Goal: Information Seeking & Learning: Learn about a topic

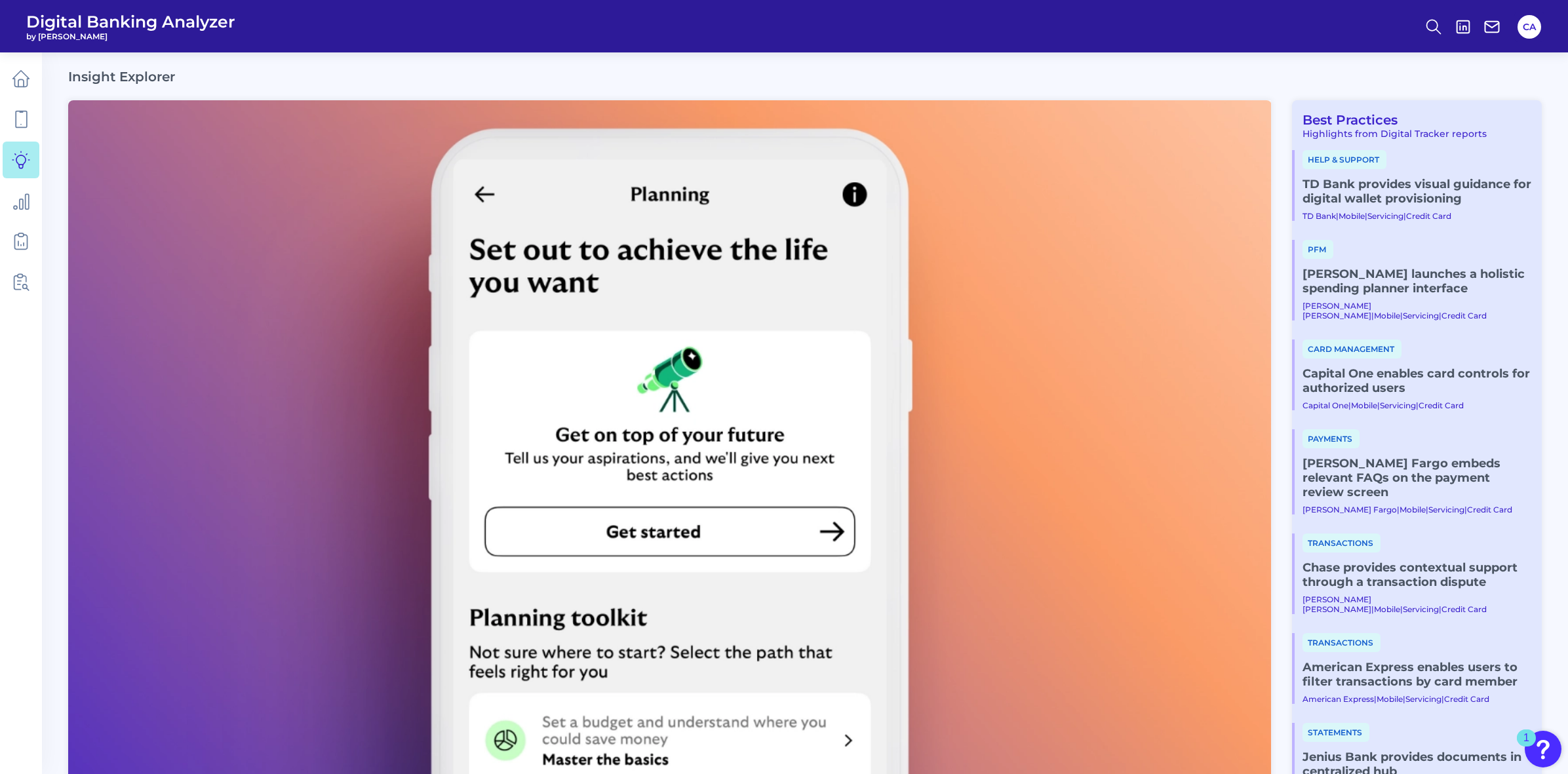
scroll to position [492, 0]
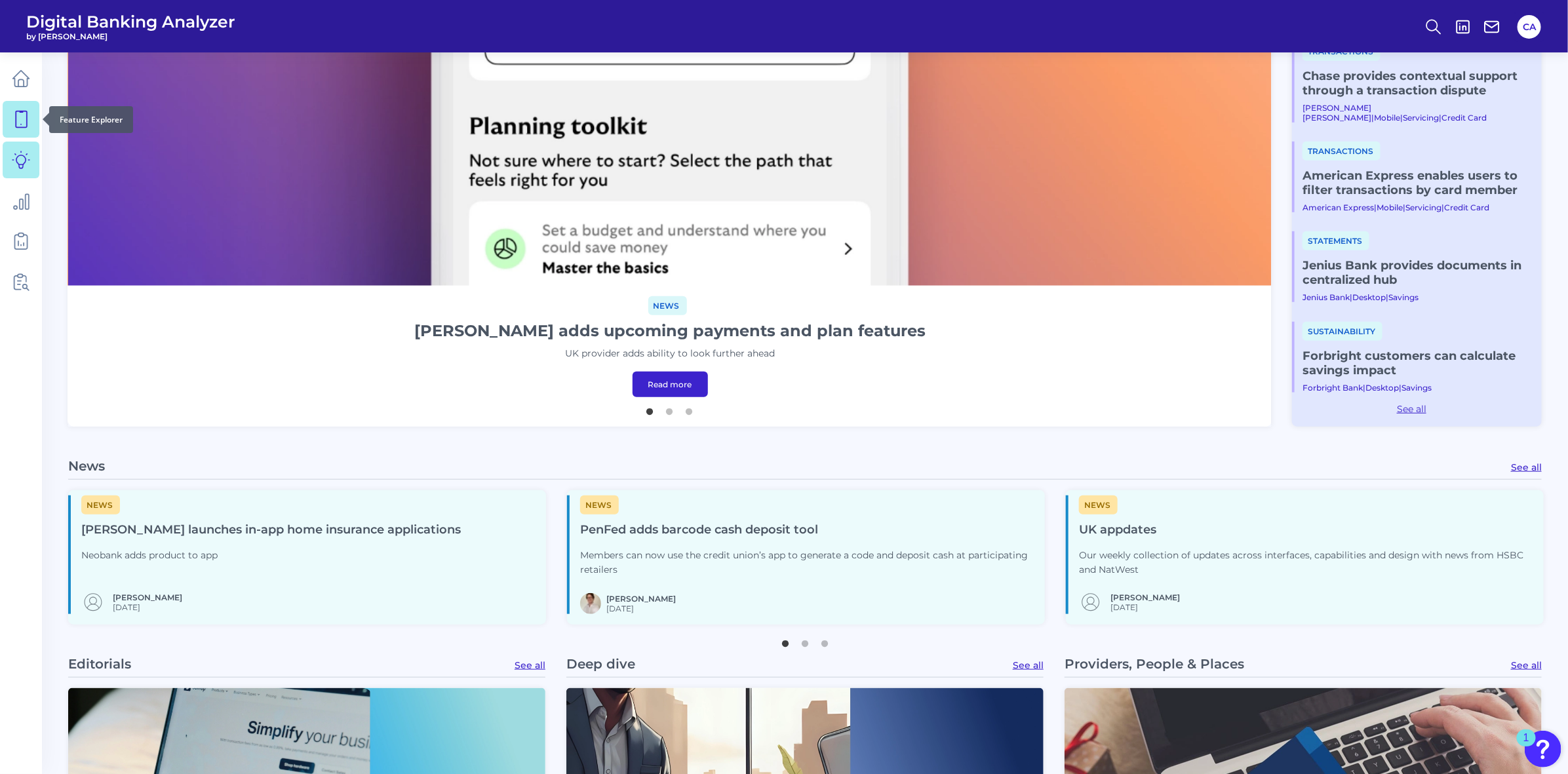
click at [30, 128] on icon at bounding box center [21, 119] width 19 height 19
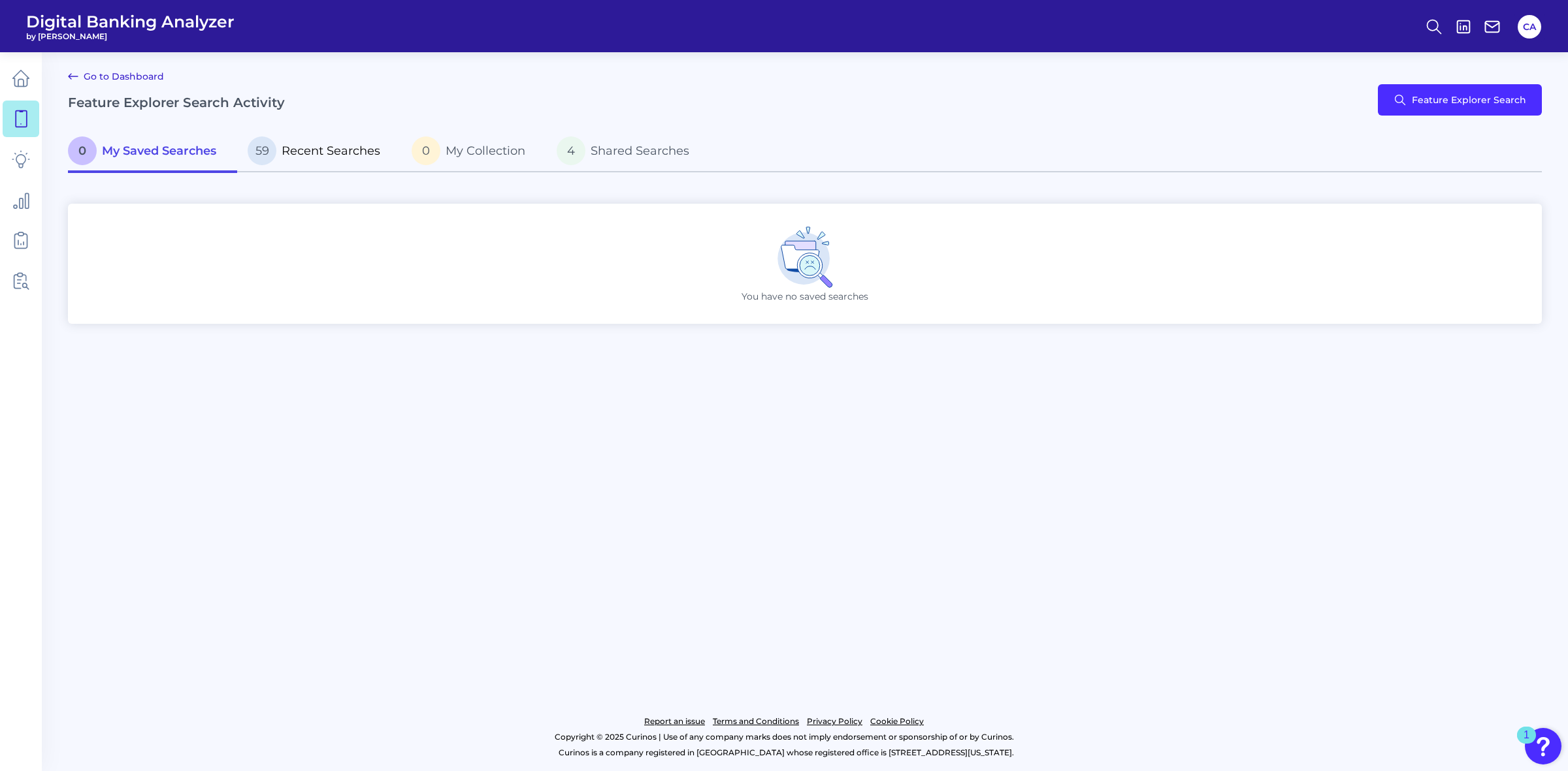
click at [340, 149] on span "Recent Searches" at bounding box center [331, 150] width 98 height 14
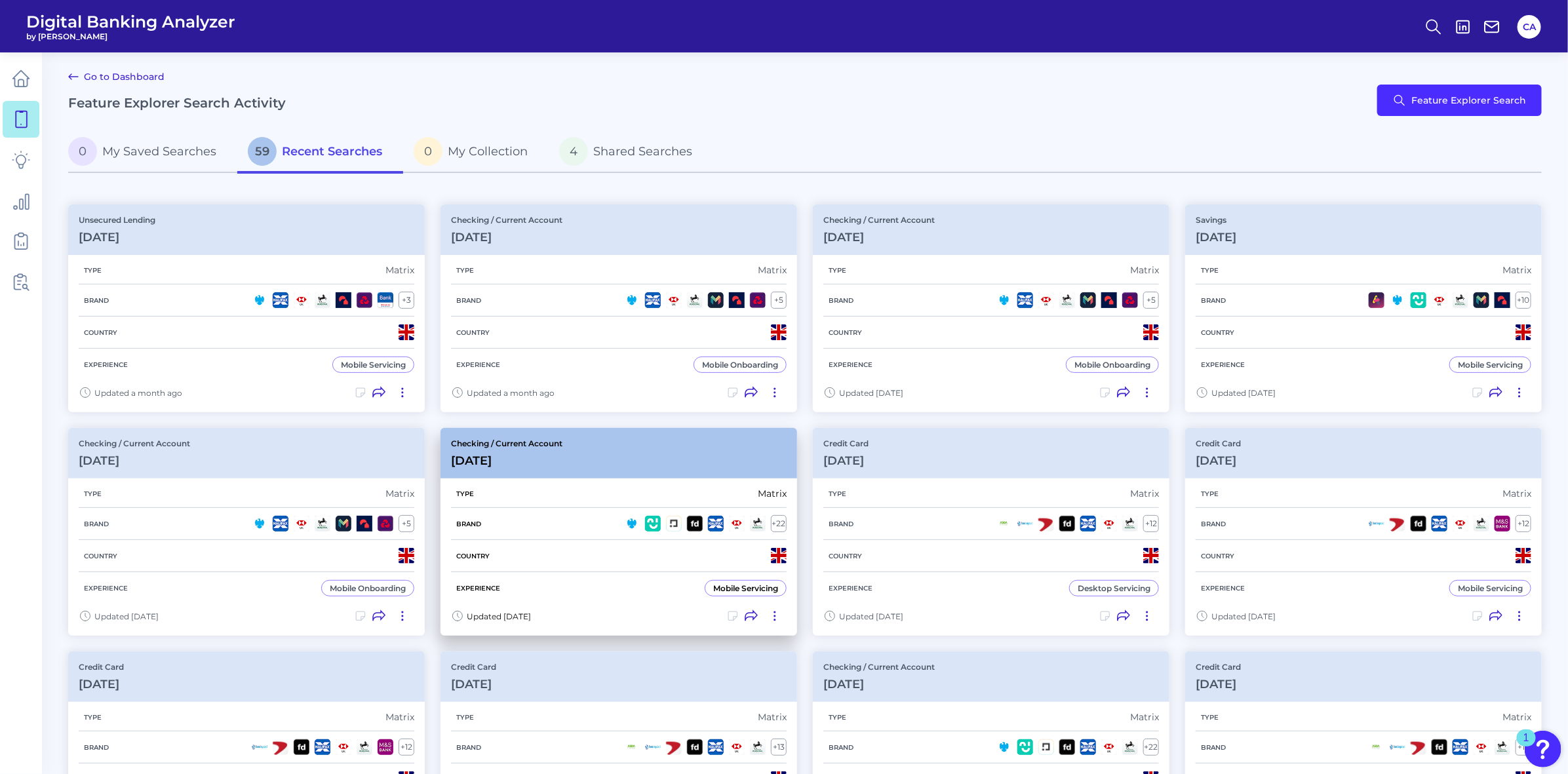
click at [728, 454] on div "Checking / Current Account [DATE]" at bounding box center [618, 453] width 357 height 50
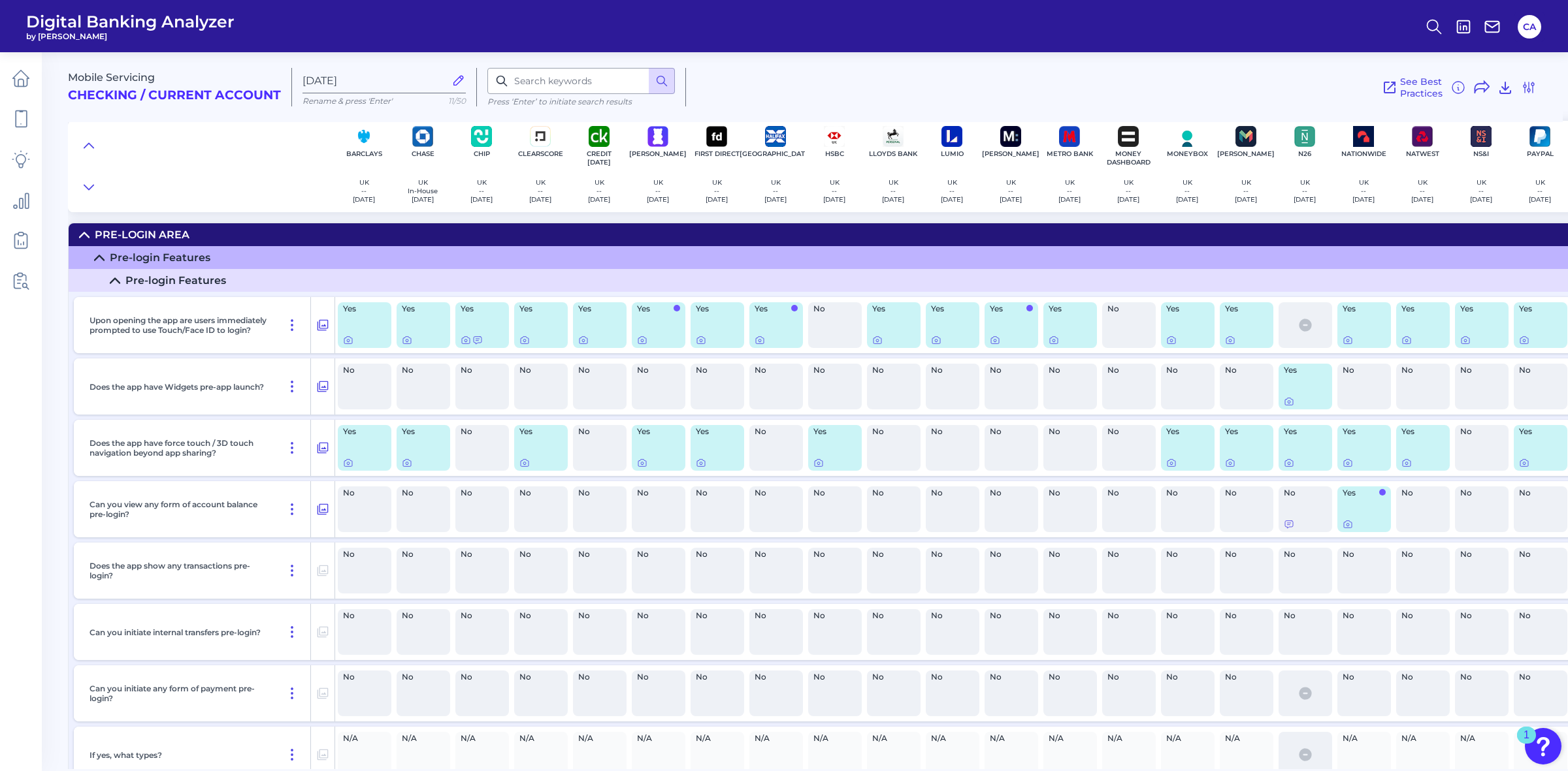
scroll to position [3155, 0]
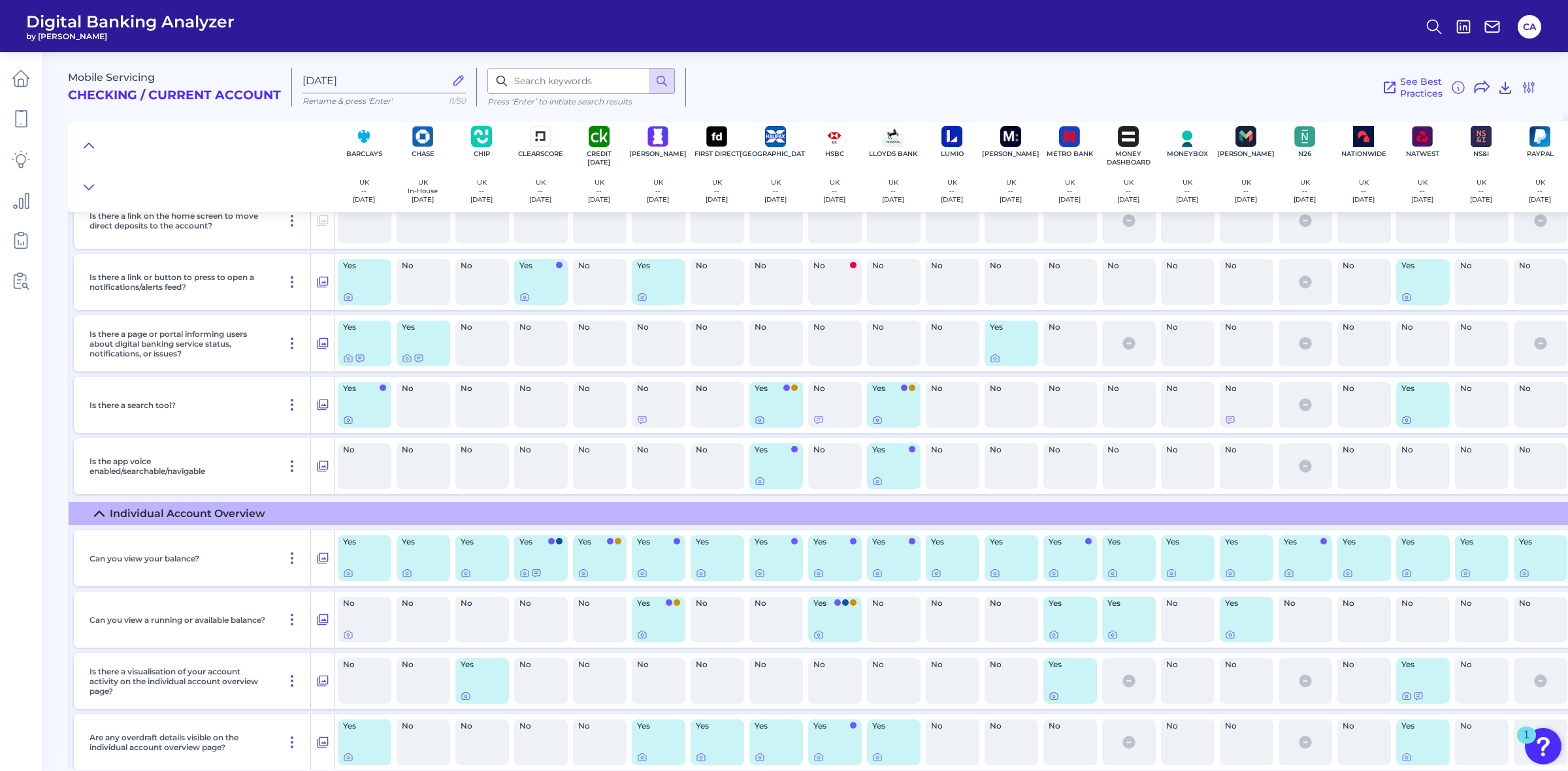
click at [453, 390] on div "No" at bounding box center [482, 405] width 59 height 56
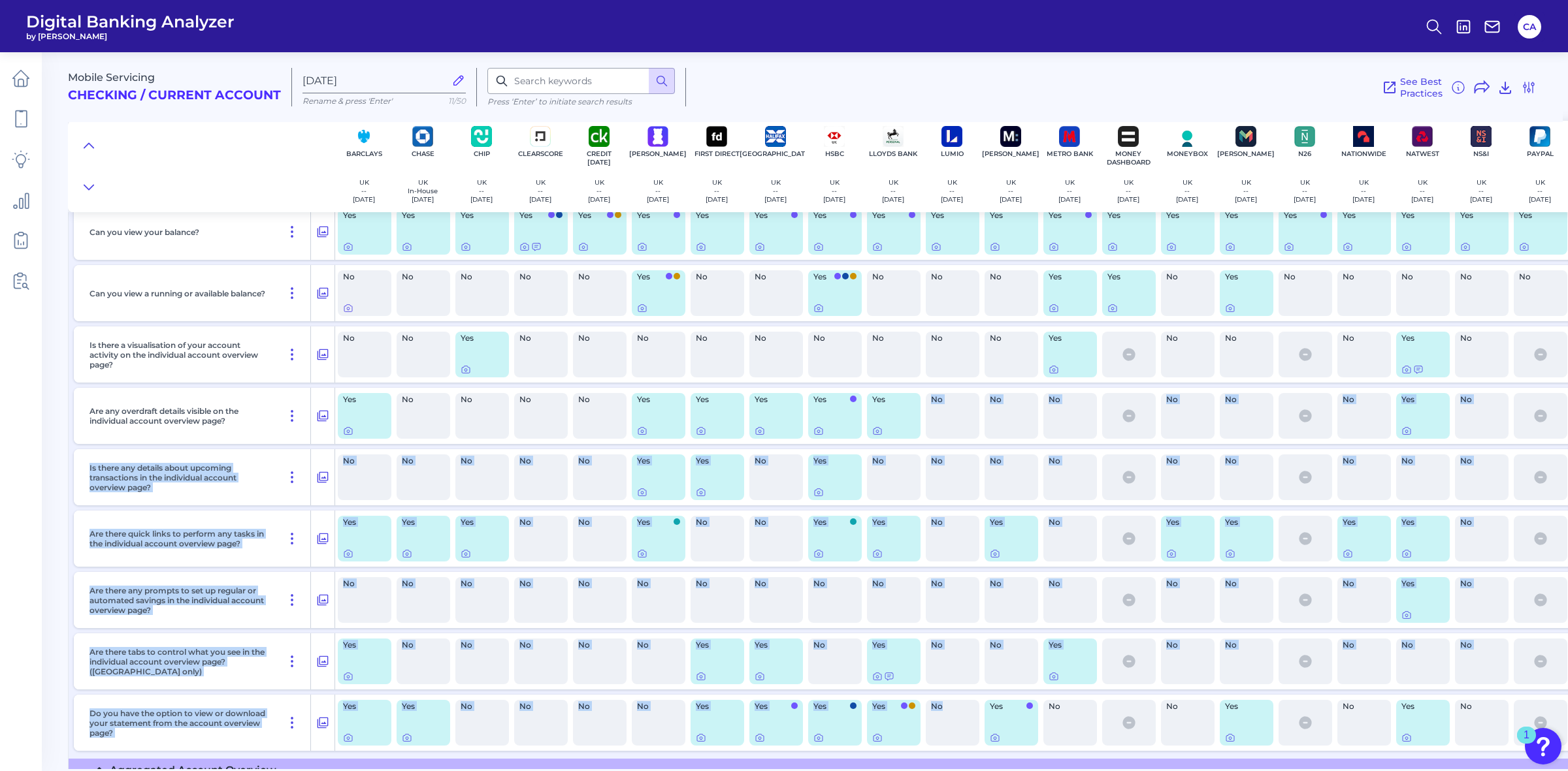
drag, startPoint x: 925, startPoint y: 763, endPoint x: 939, endPoint y: 764, distance: 14.0
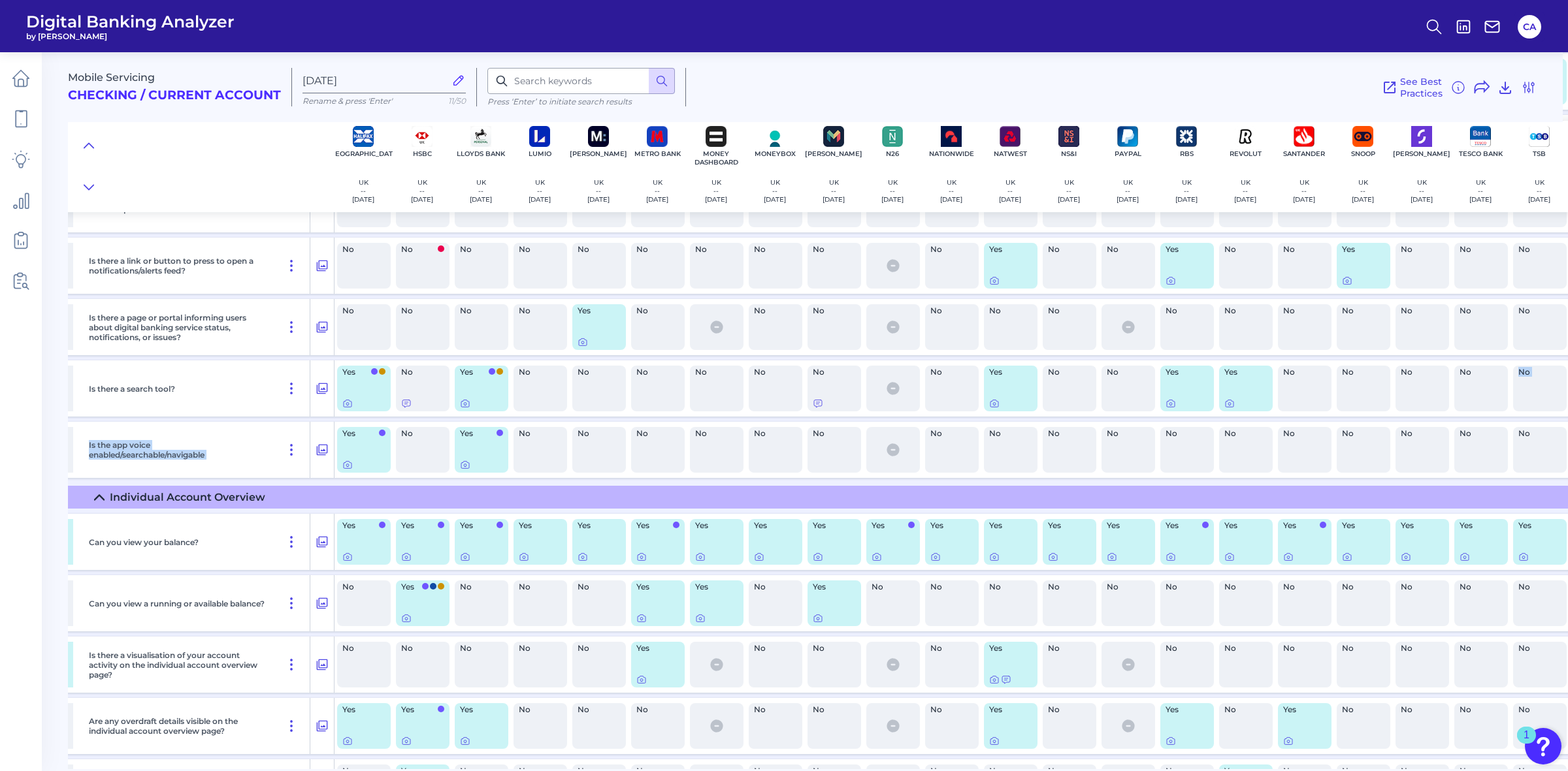
scroll to position [3171, 484]
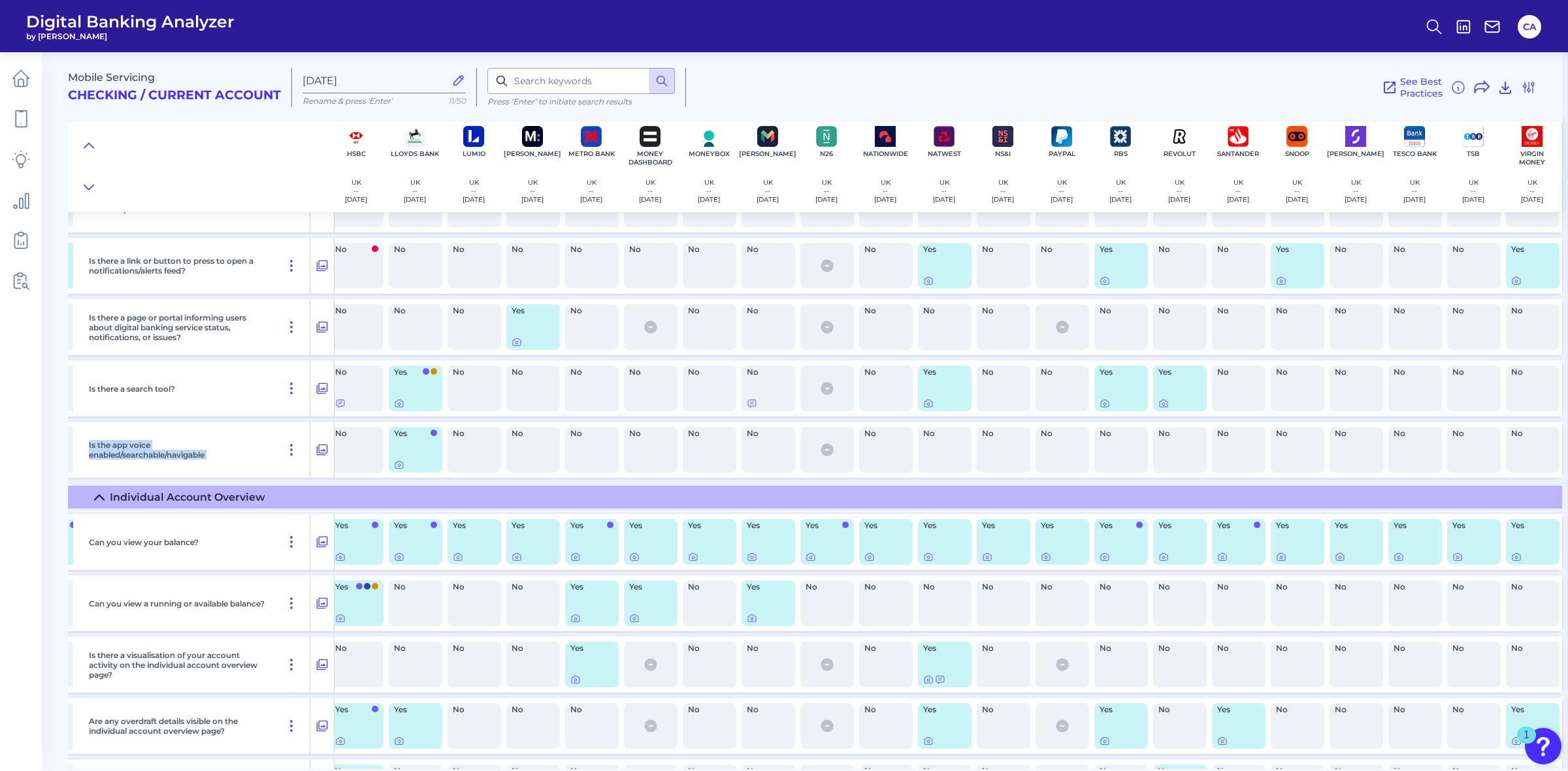
drag, startPoint x: 461, startPoint y: 420, endPoint x: 1557, endPoint y: 394, distance: 1096.3
click at [1431, 383] on div "No" at bounding box center [1414, 388] width 53 height 46
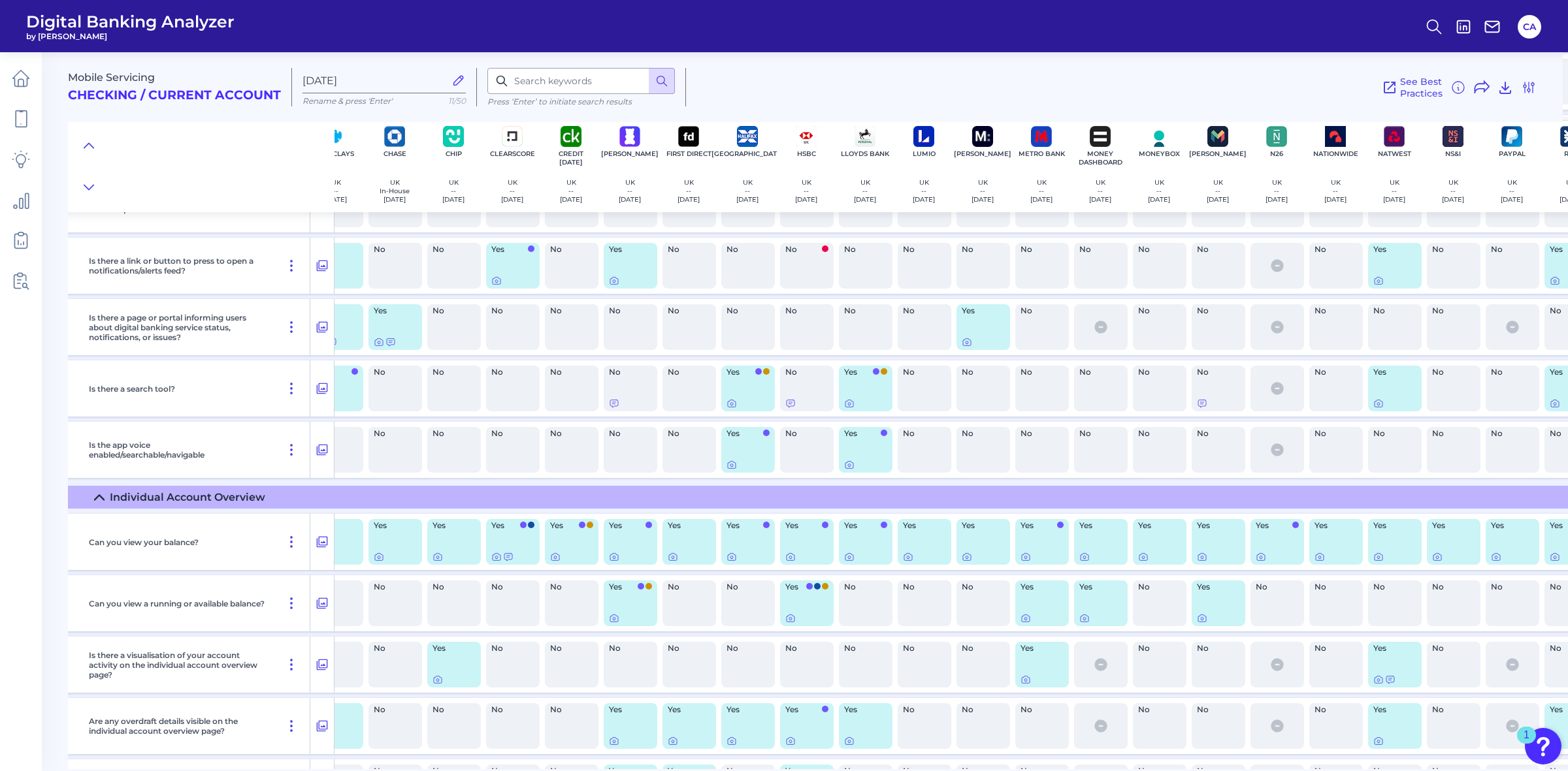
scroll to position [3171, 0]
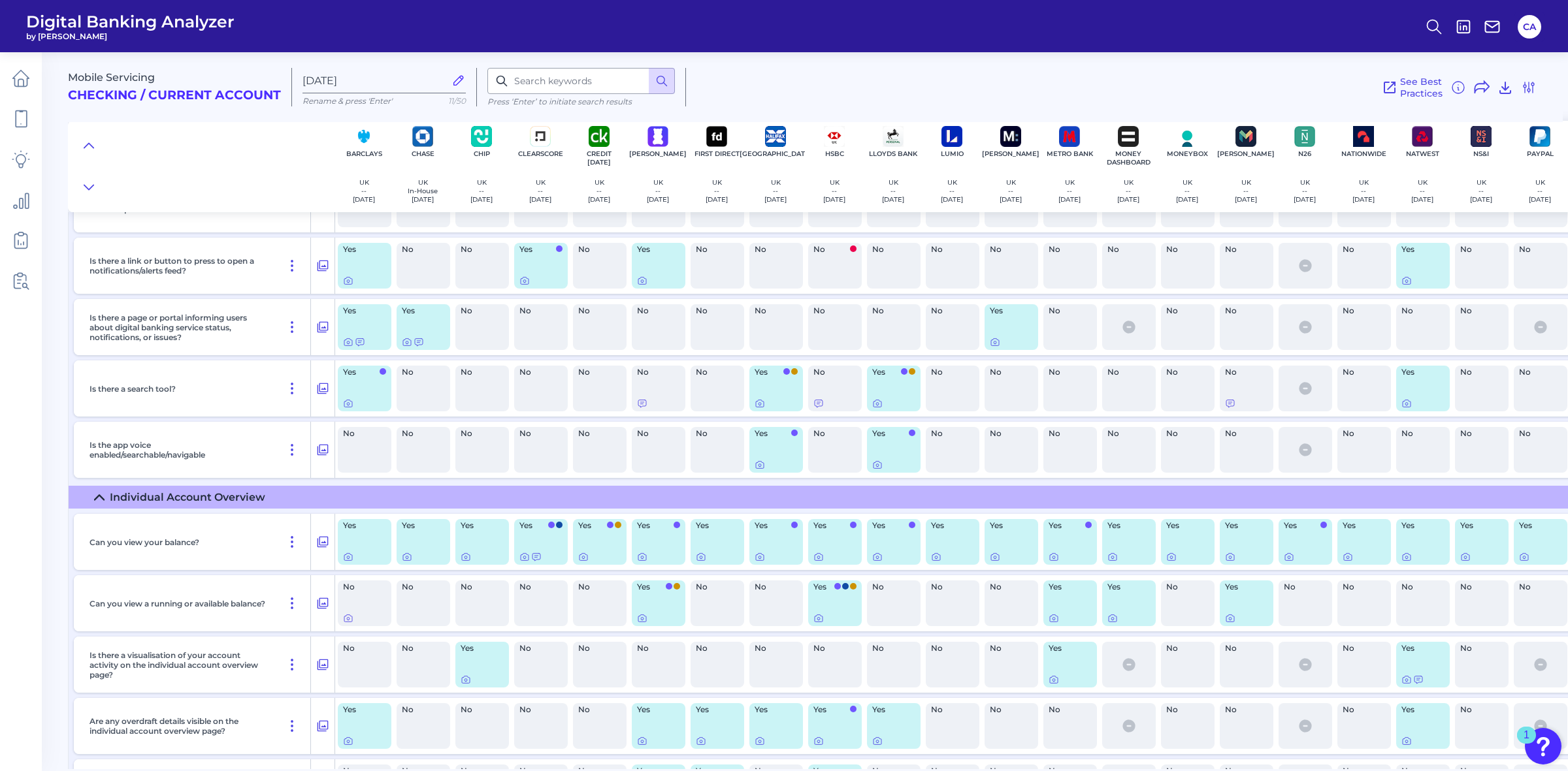
click at [396, 442] on div "No" at bounding box center [423, 450] width 53 height 46
click at [382, 372] on span at bounding box center [383, 372] width 7 height 7
click at [445, 390] on div "No" at bounding box center [423, 388] width 53 height 46
click at [817, 399] on icon at bounding box center [819, 404] width 10 height 10
click at [413, 406] on div "No" at bounding box center [423, 388] width 53 height 46
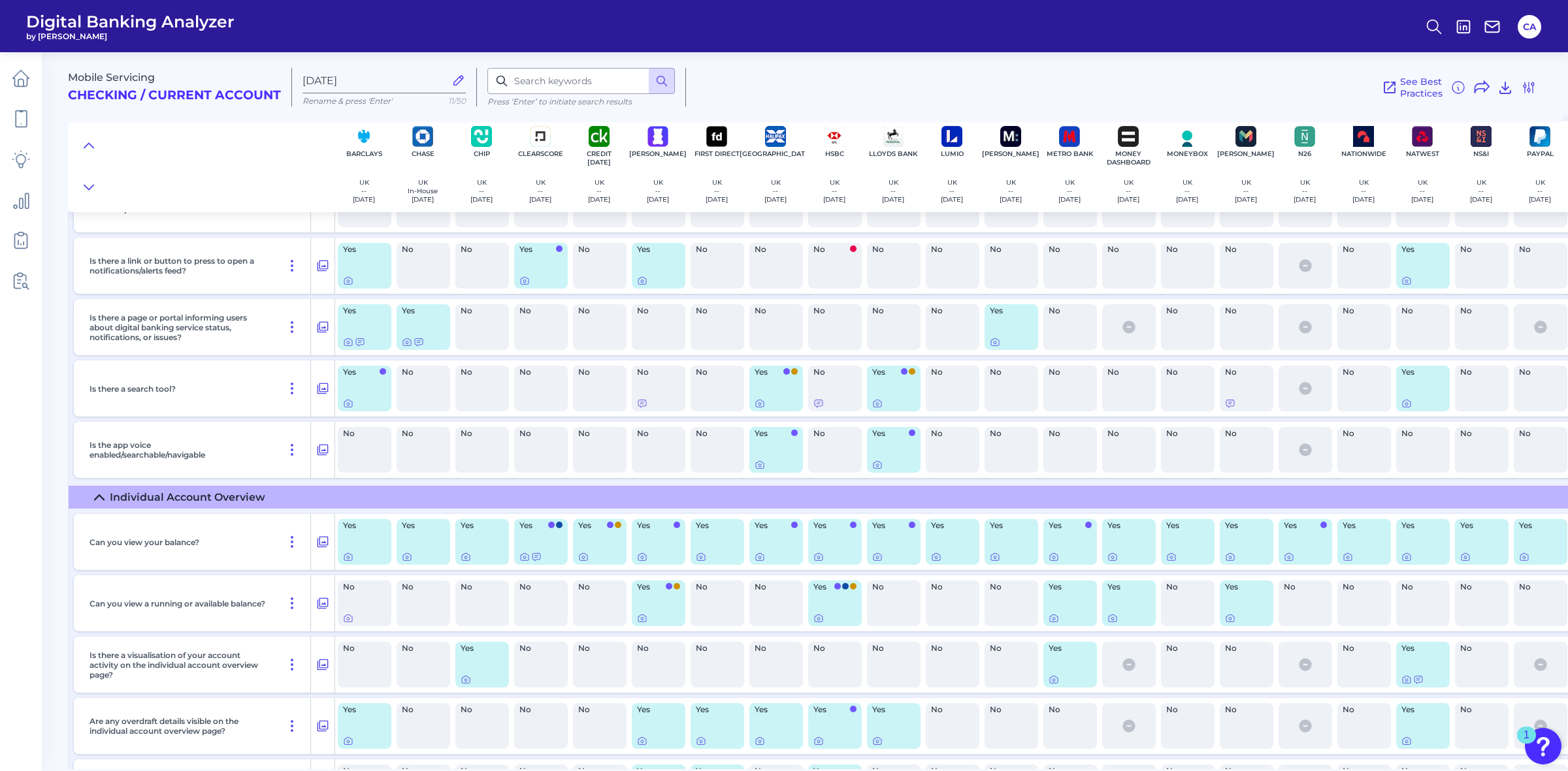
click at [422, 396] on div "No" at bounding box center [423, 388] width 53 height 46
click at [814, 404] on icon at bounding box center [819, 404] width 10 height 10
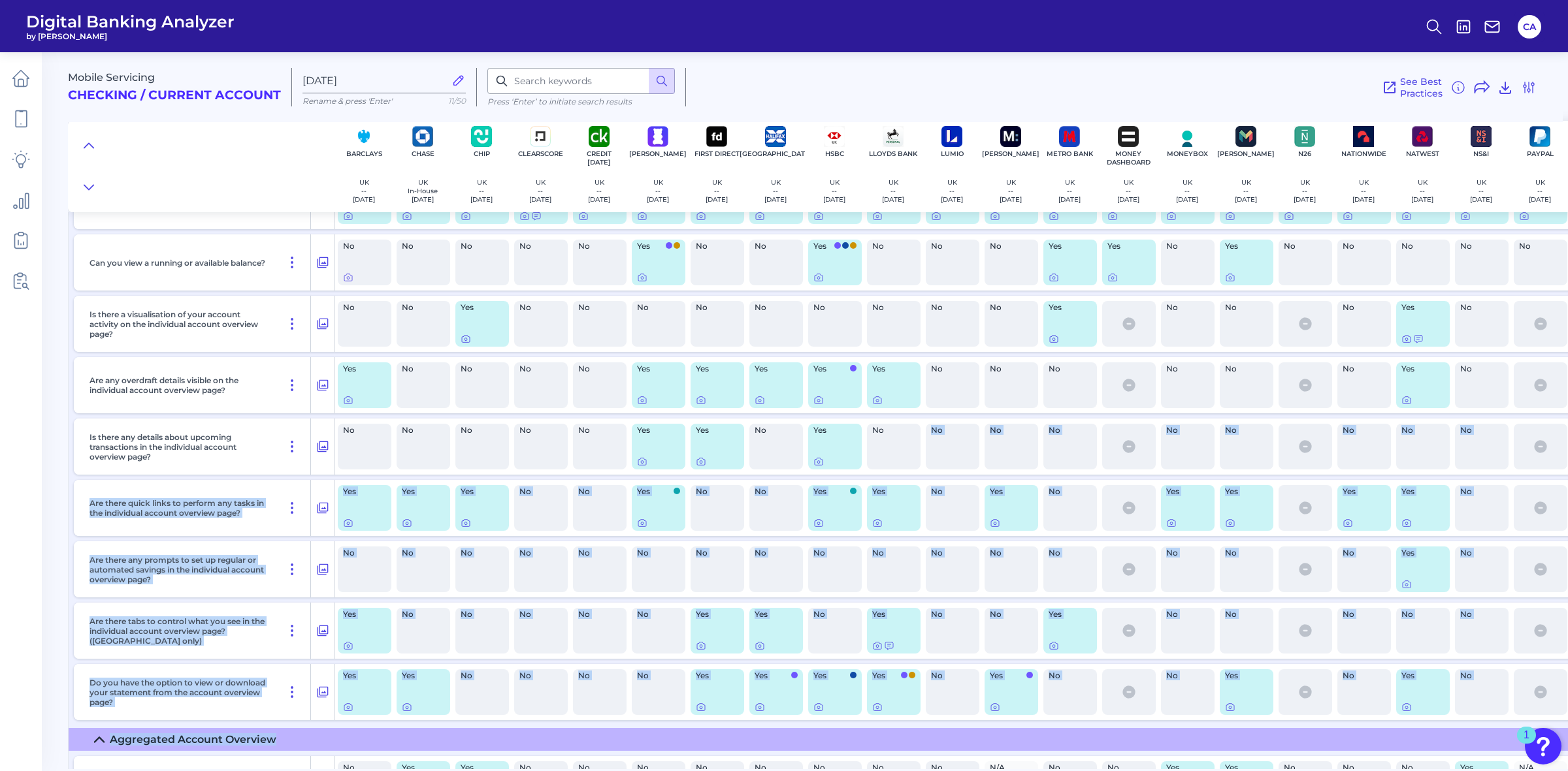
drag, startPoint x: 904, startPoint y: 764, endPoint x: 976, endPoint y: 646, distance: 138.2
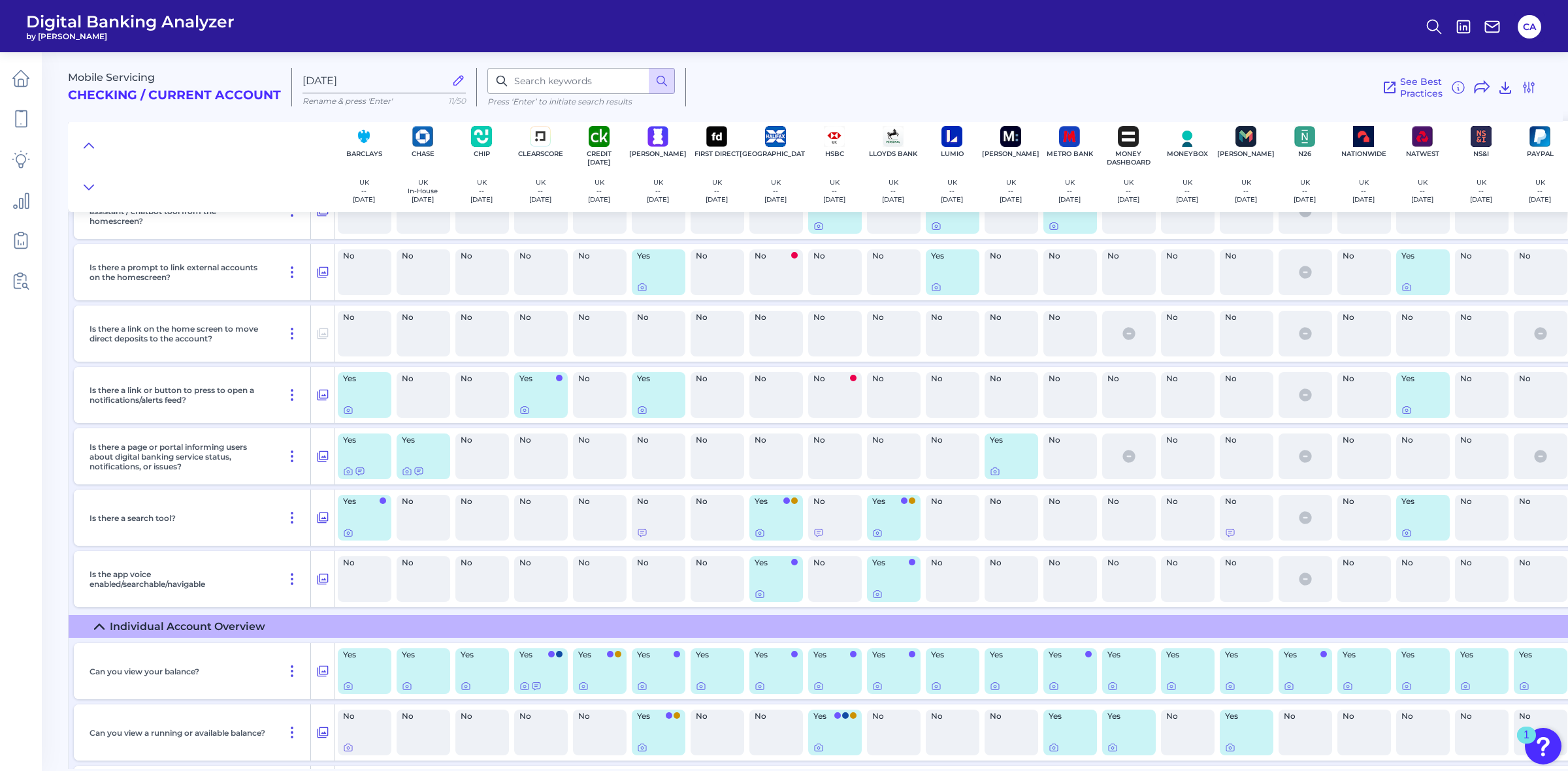
scroll to position [3014, 0]
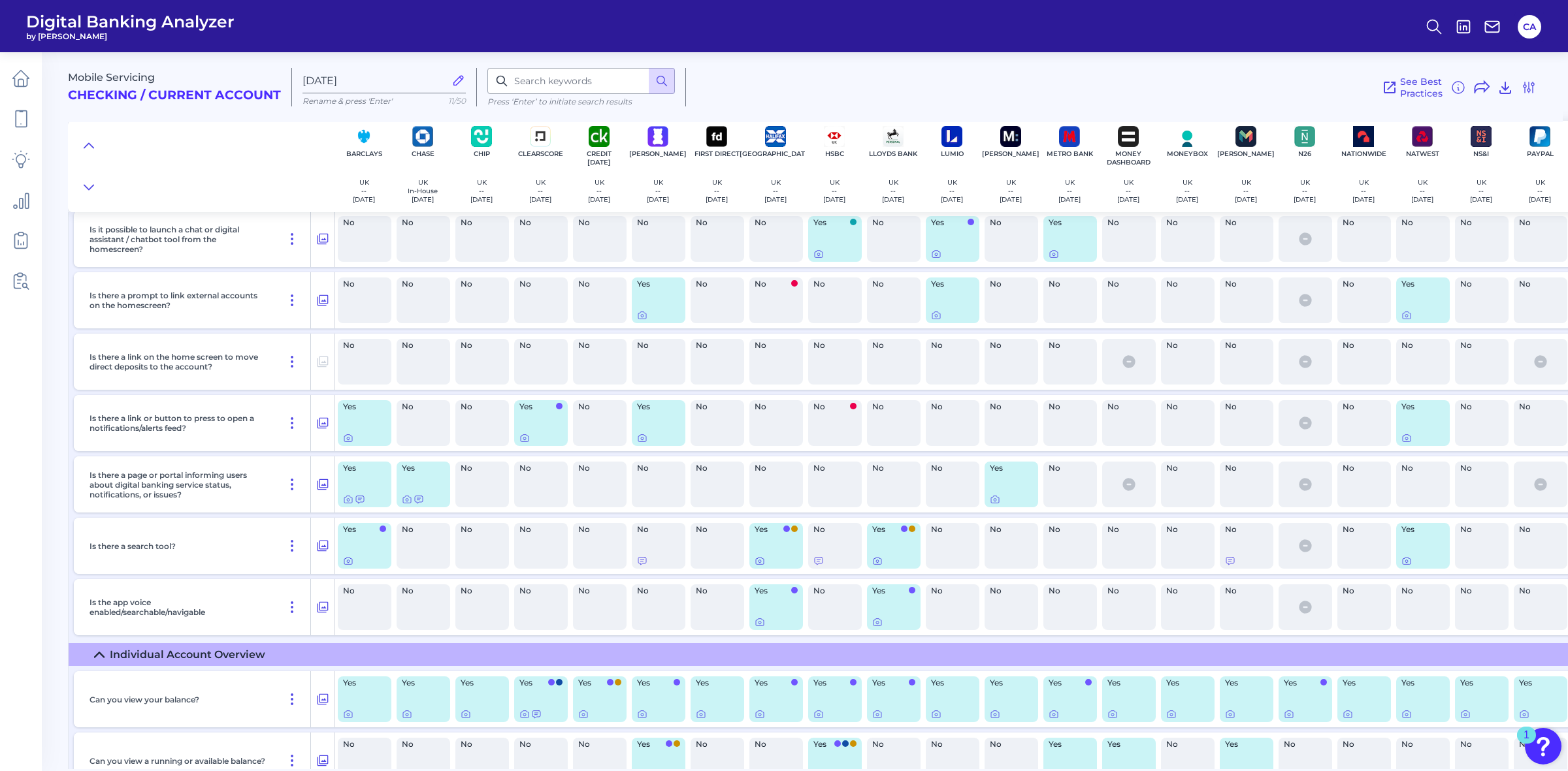
click at [490, 550] on div "No" at bounding box center [482, 546] width 53 height 46
click at [425, 544] on div "No" at bounding box center [423, 546] width 53 height 46
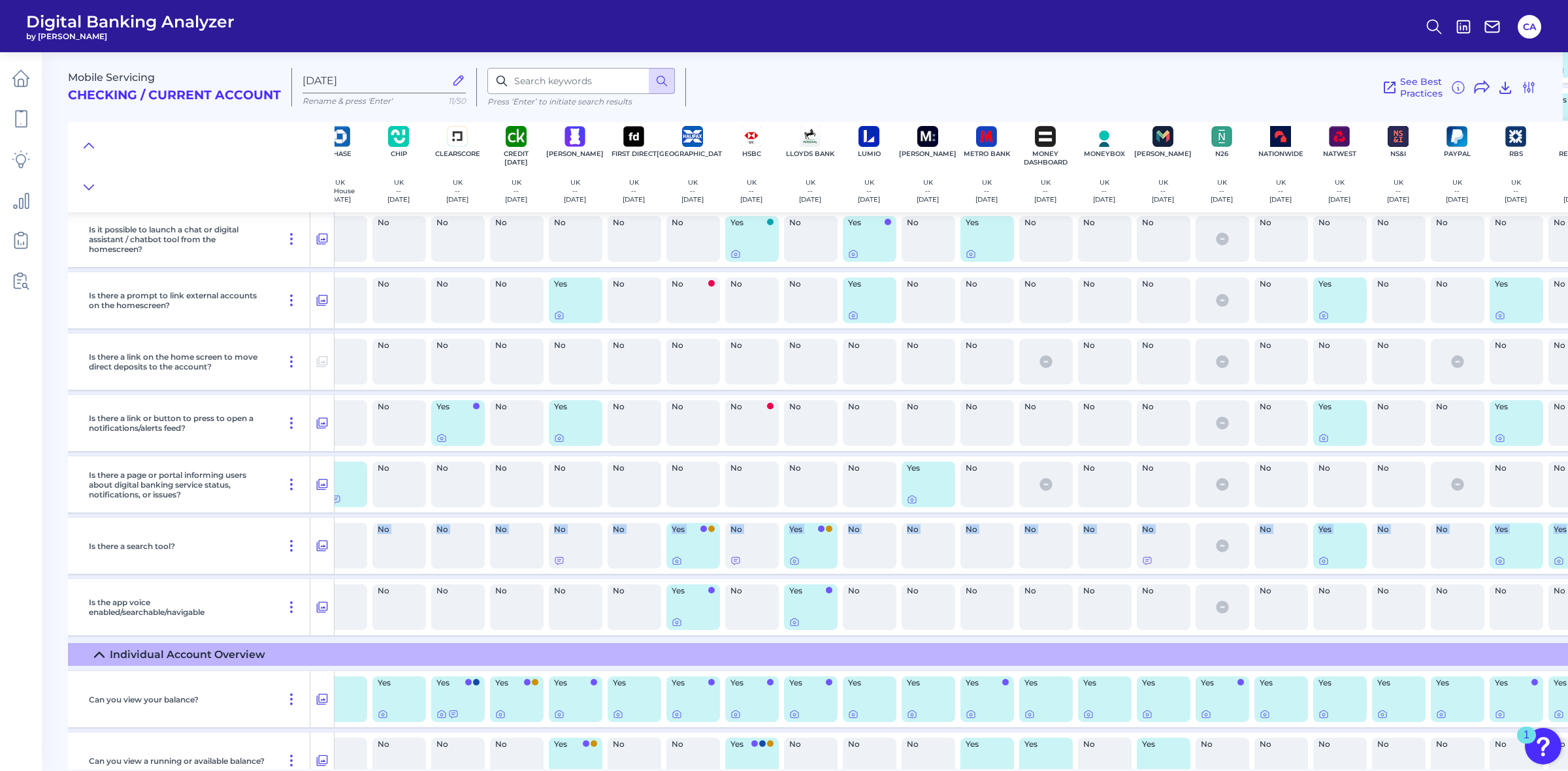
scroll to position [3014, 122]
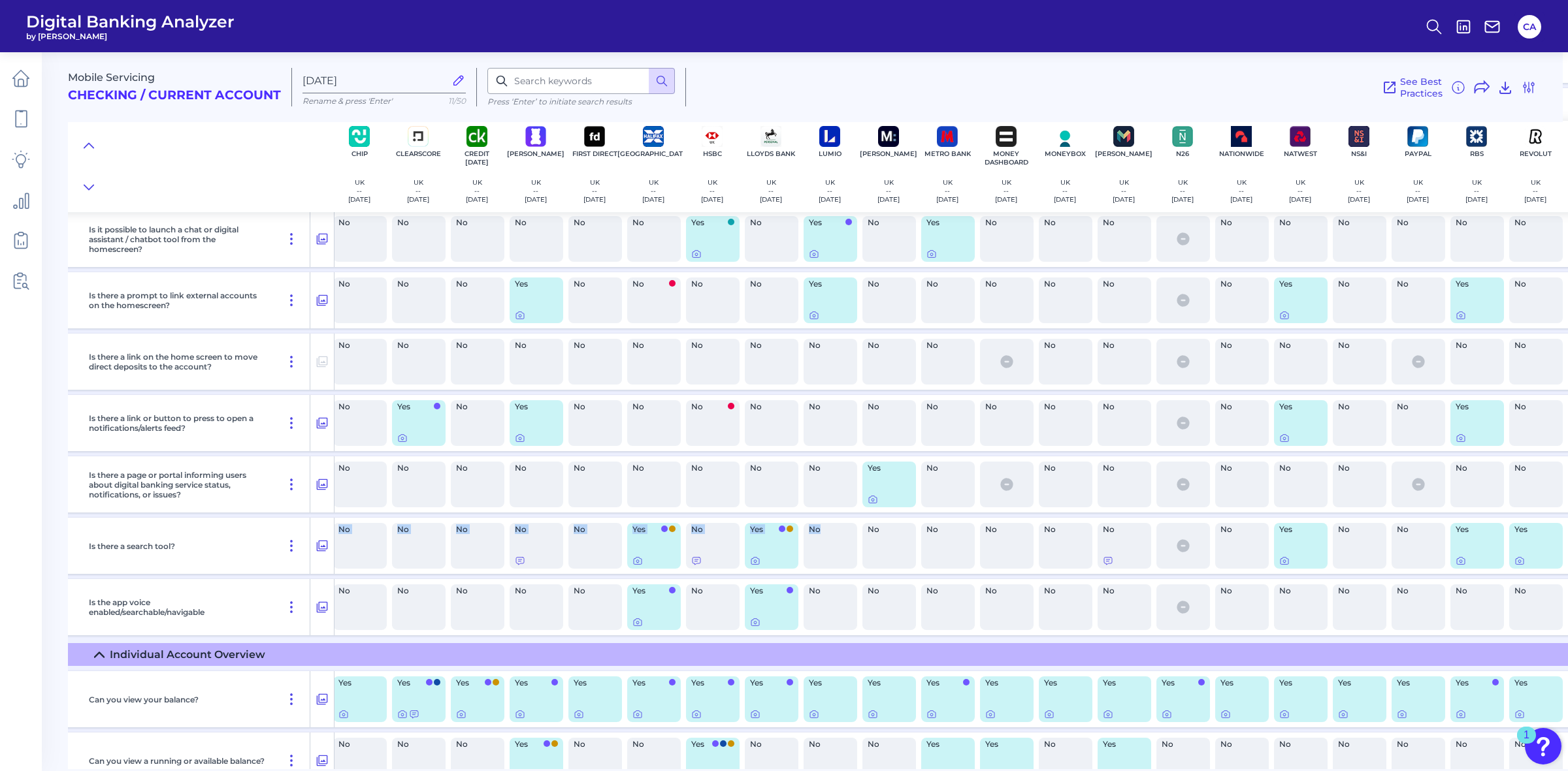
drag, startPoint x: 434, startPoint y: 550, endPoint x: 825, endPoint y: 540, distance: 391.1
click at [825, 540] on div "Is there a search tool? Yes No No No No No No Yes No Yes No No No No No No No Y…" at bounding box center [935, 546] width 1967 height 56
click at [825, 540] on div "No" at bounding box center [830, 546] width 53 height 46
drag, startPoint x: 825, startPoint y: 544, endPoint x: 967, endPoint y: 540, distance: 142.1
click at [967, 540] on div "Is there a search tool? Yes No No No No No No Yes No Yes No No No No No No No Y…" at bounding box center [935, 546] width 1967 height 56
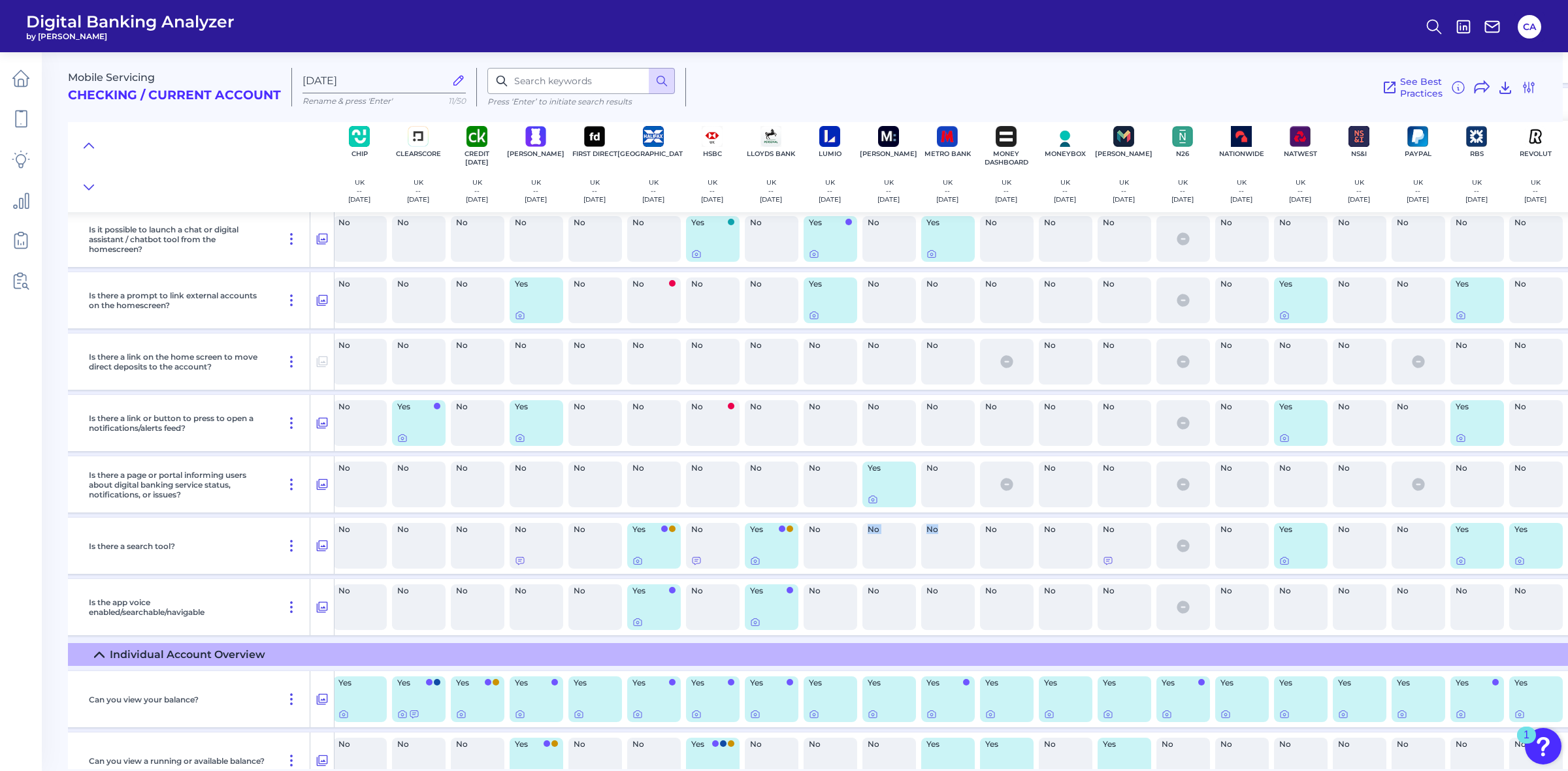
click at [955, 546] on div "No" at bounding box center [948, 546] width 53 height 46
drag, startPoint x: 358, startPoint y: 533, endPoint x: 1150, endPoint y: 536, distance: 792.0
click at [1156, 535] on div "Is there a search tool? Yes No No No No No No Yes No Yes No No No No No No No Y…" at bounding box center [935, 546] width 1967 height 56
click at [1111, 561] on icon at bounding box center [1108, 561] width 10 height 10
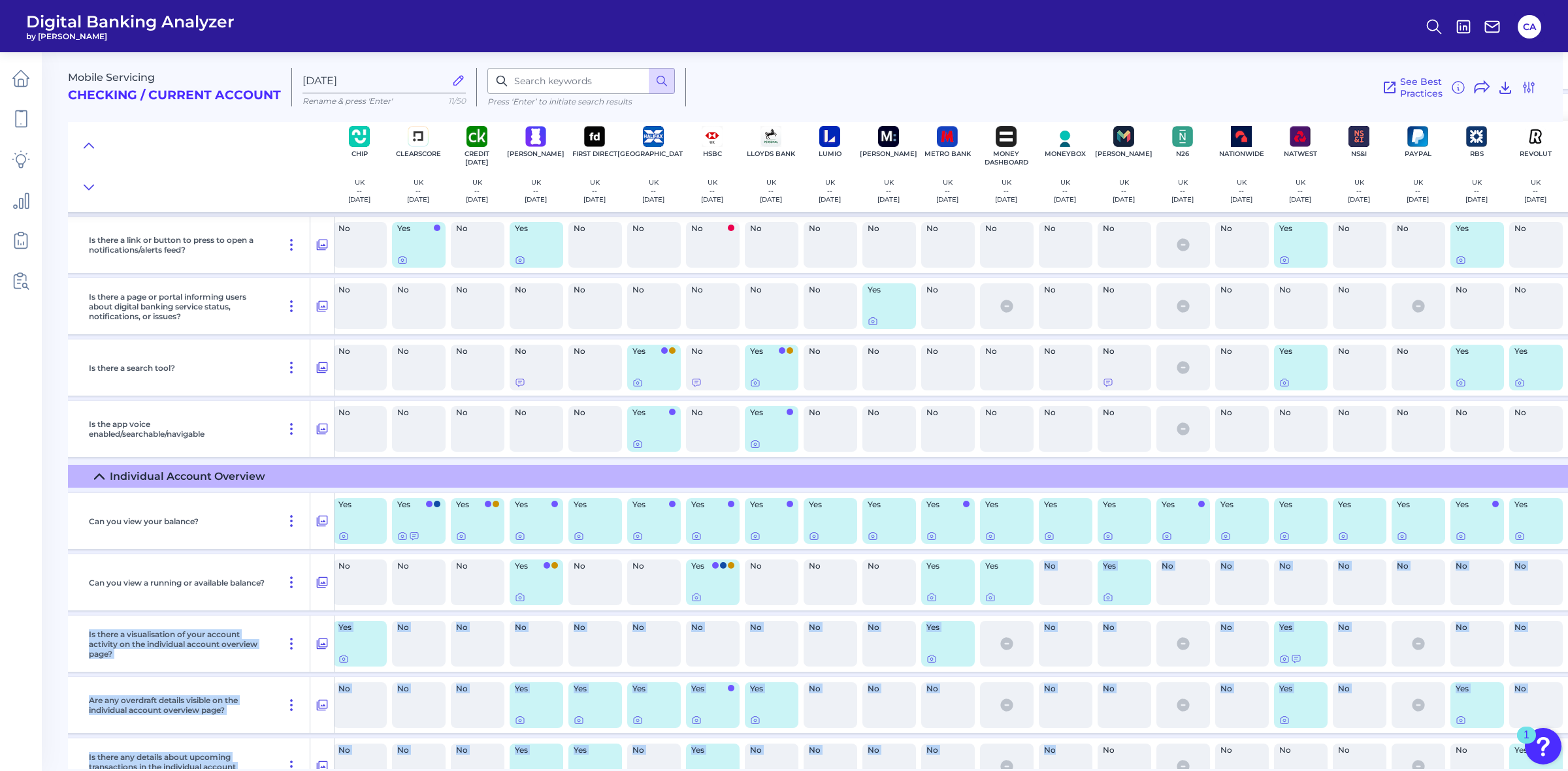
drag, startPoint x: 1028, startPoint y: 764, endPoint x: 1064, endPoint y: 751, distance: 38.3
click at [1065, 753] on div "Can you view your balance? Yes Yes Yes Yes Yes Yes Yes Yes Yes Yes Yes Yes Yes …" at bounding box center [935, 768] width 1977 height 561
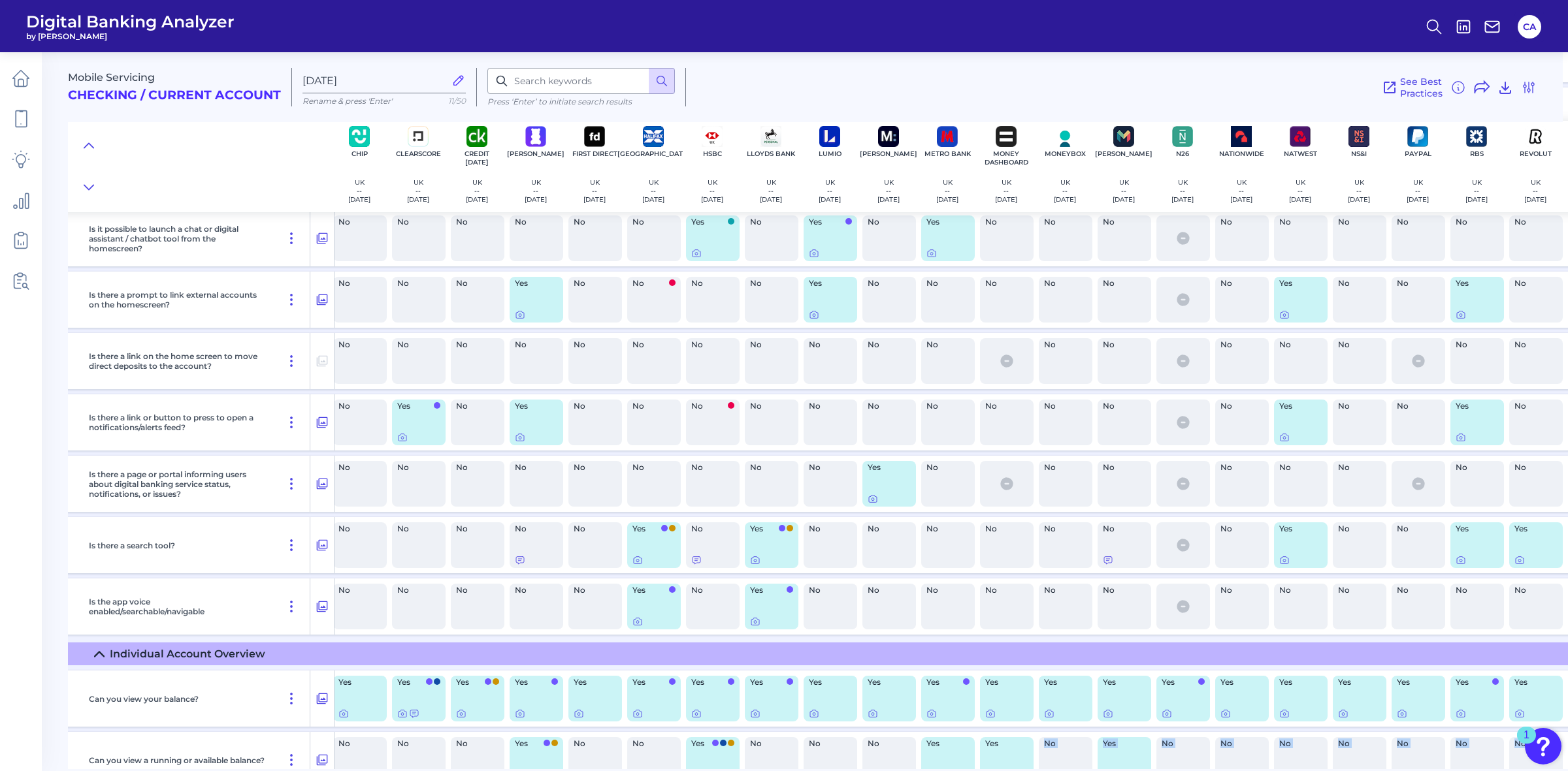
scroll to position [3002, 122]
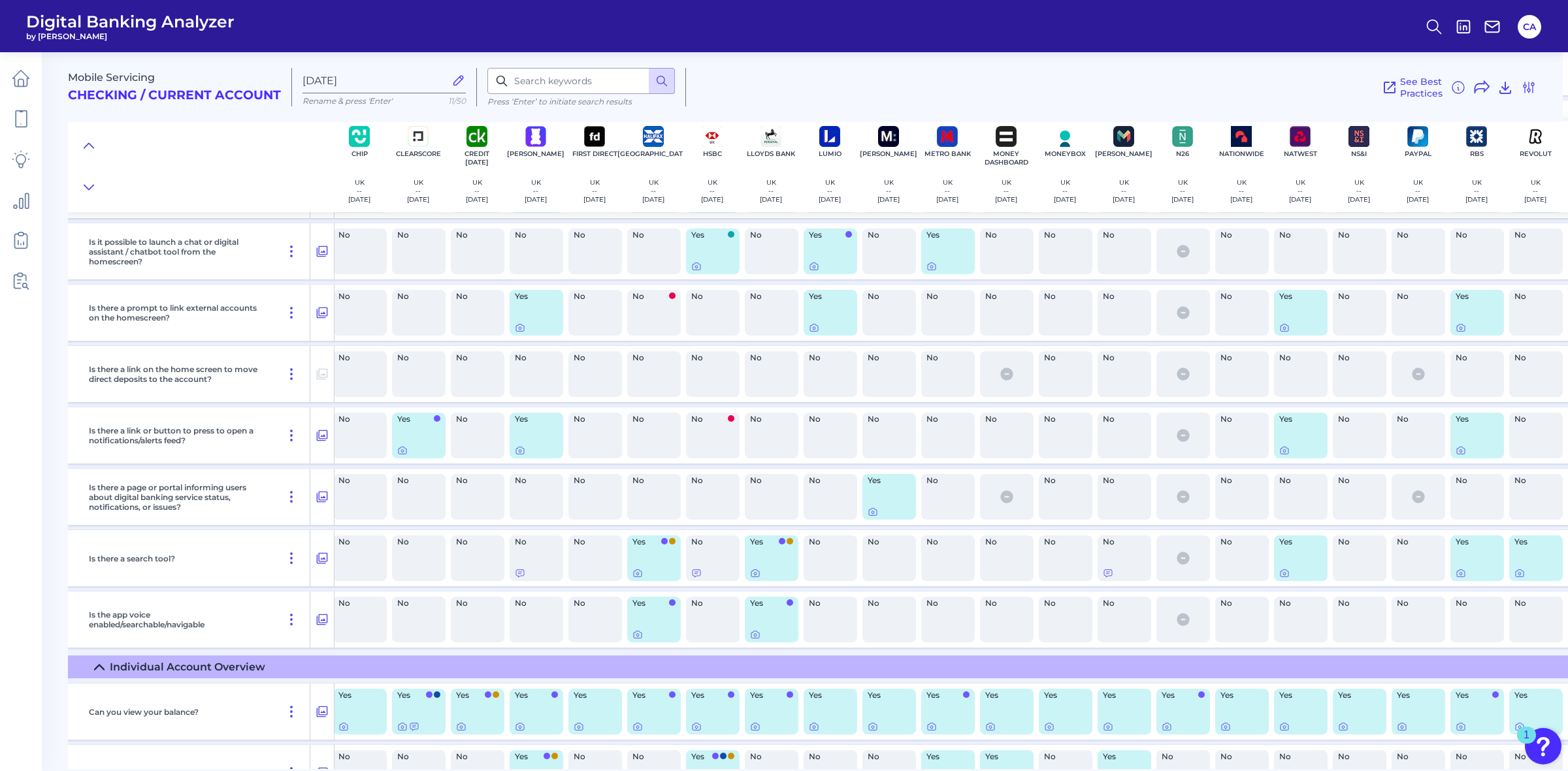
click at [1134, 484] on div "No" at bounding box center [1124, 497] width 53 height 46
click at [1127, 563] on div "No" at bounding box center [1124, 558] width 53 height 46
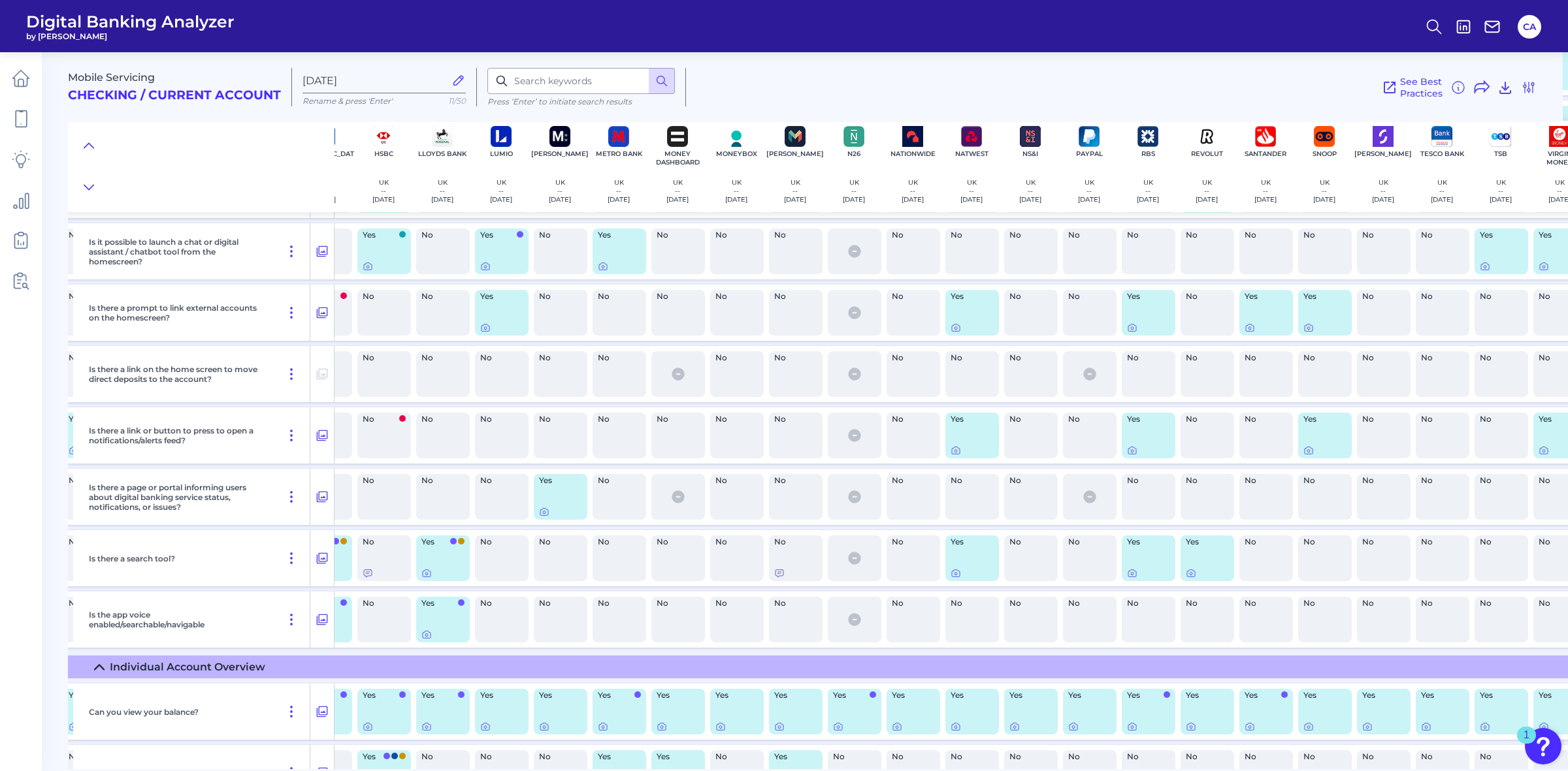
scroll to position [3002, 484]
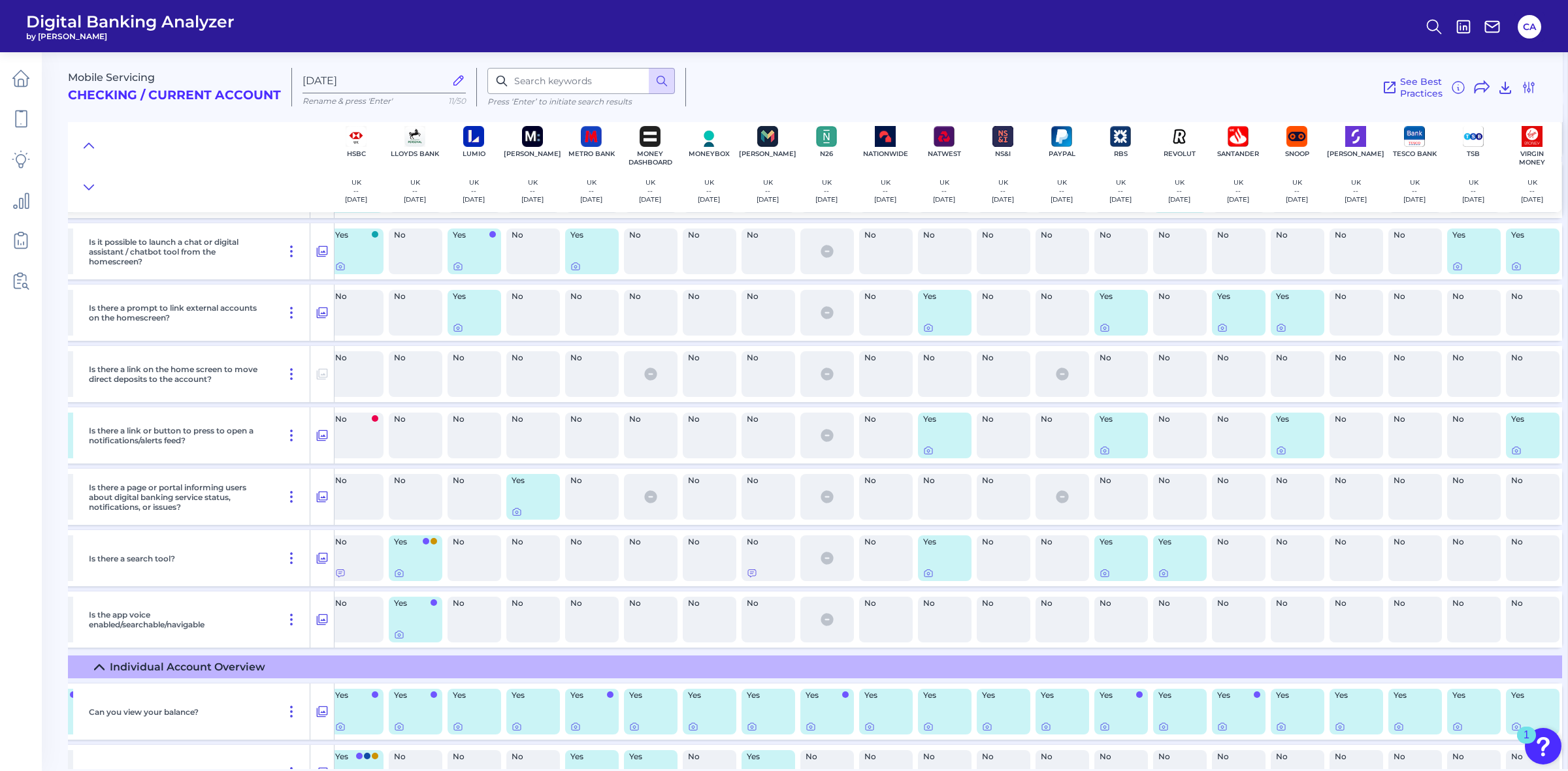
click at [752, 556] on div "No" at bounding box center [768, 558] width 53 height 46
drag, startPoint x: 752, startPoint y: 554, endPoint x: 874, endPoint y: 561, distance: 122.2
click at [874, 561] on div "Is there a search tool? Yes No No No No No No Yes No Yes No No No No No No No Y…" at bounding box center [579, 558] width 1967 height 56
click at [874, 561] on div "No" at bounding box center [886, 558] width 53 height 46
click at [868, 550] on div "No" at bounding box center [886, 558] width 53 height 46
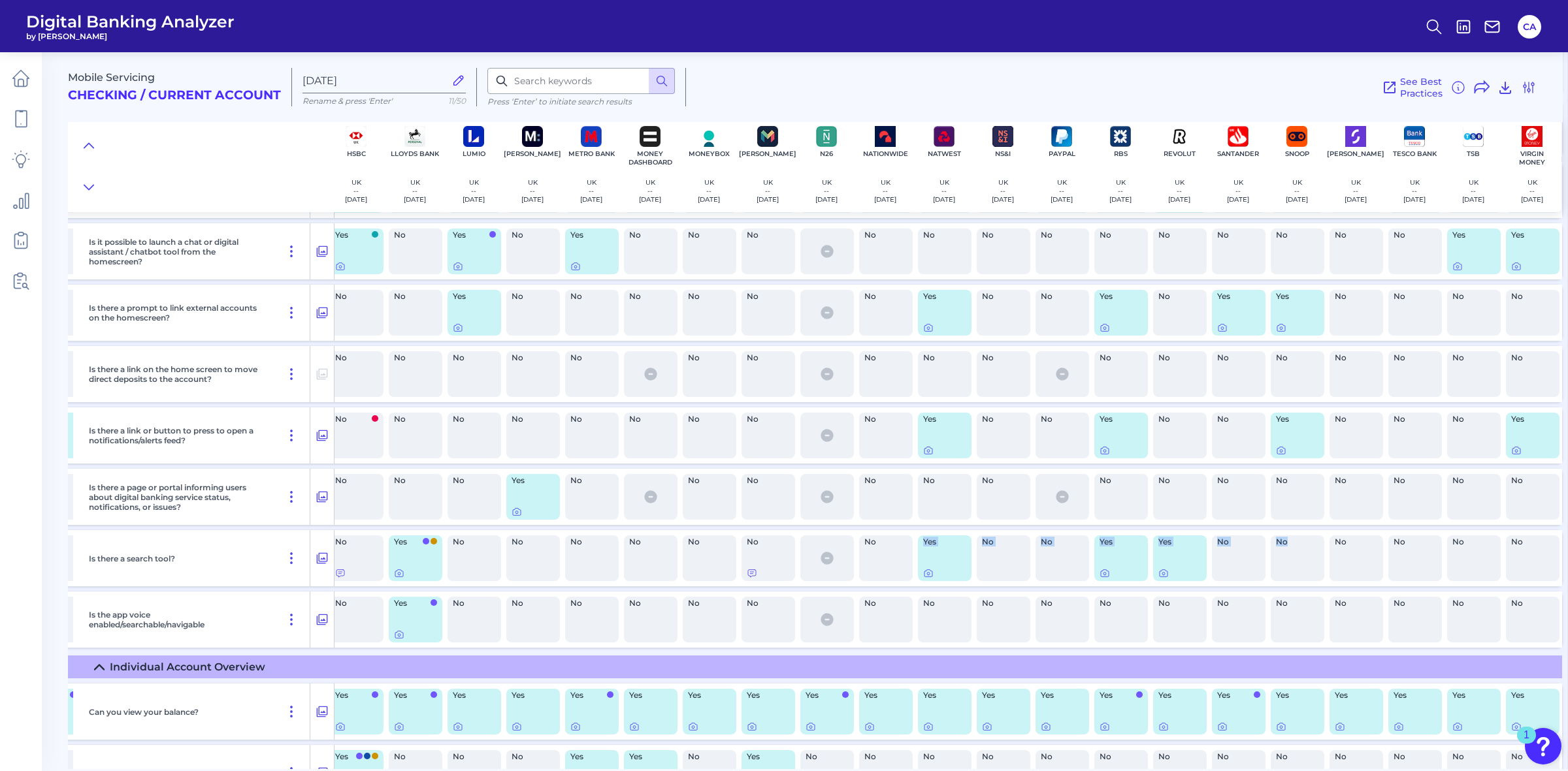
drag, startPoint x: 877, startPoint y: 565, endPoint x: 1289, endPoint y: 554, distance: 412.1
click at [1289, 554] on div "Is there a search tool? Yes No No No No No No Yes No Yes No No No No No No No Y…" at bounding box center [579, 558] width 1967 height 56
click at [1033, 553] on div "No" at bounding box center [1061, 558] width 59 height 56
click at [921, 569] on div at bounding box center [923, 564] width 13 height 13
click at [926, 573] on icon at bounding box center [928, 573] width 10 height 10
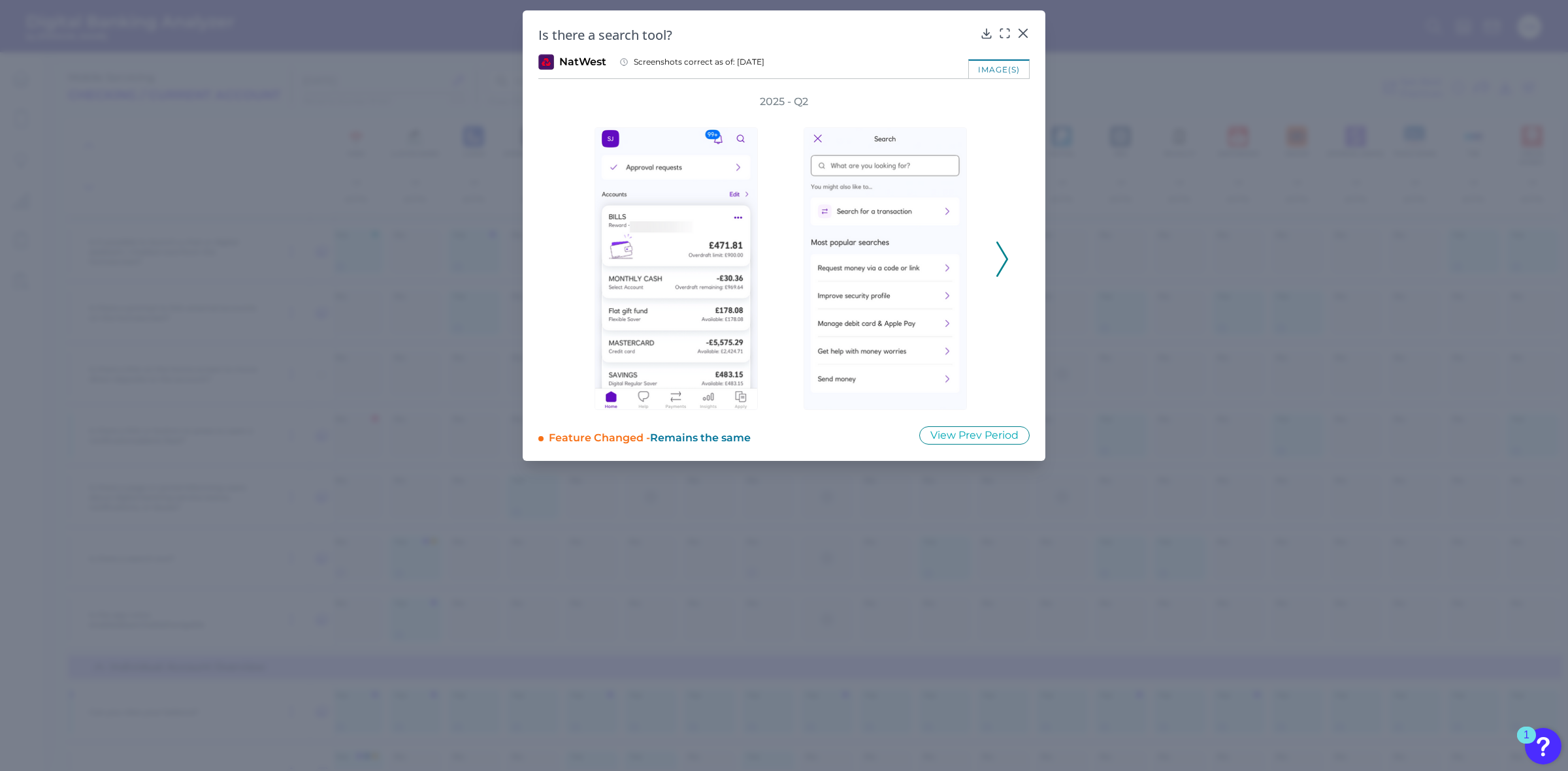
drag, startPoint x: 926, startPoint y: 573, endPoint x: 915, endPoint y: 360, distance: 213.3
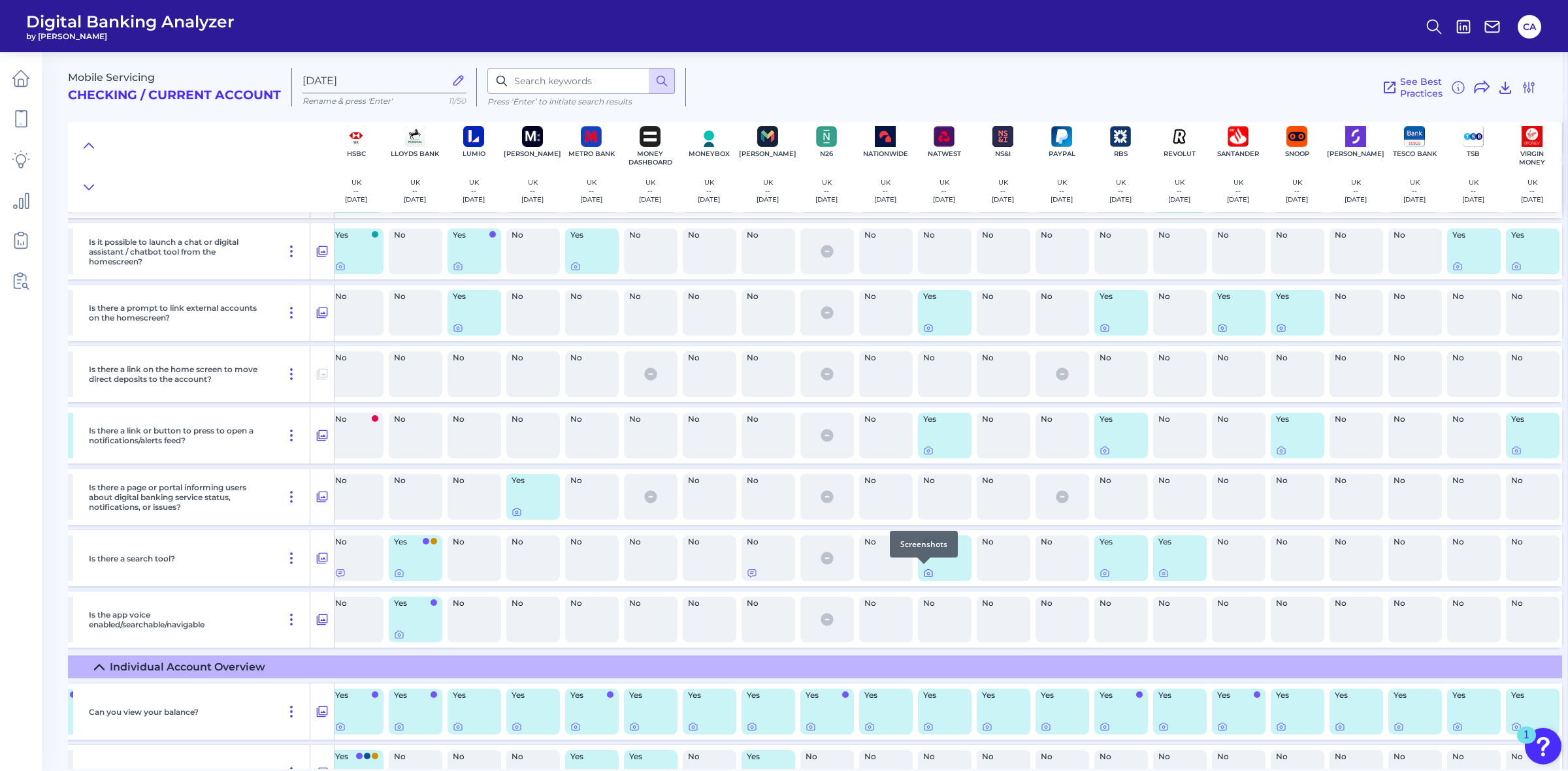
click at [921, 567] on div at bounding box center [923, 564] width 13 height 13
click at [917, 565] on div at bounding box center [923, 564] width 13 height 13
click at [923, 569] on icon at bounding box center [928, 573] width 10 height 10
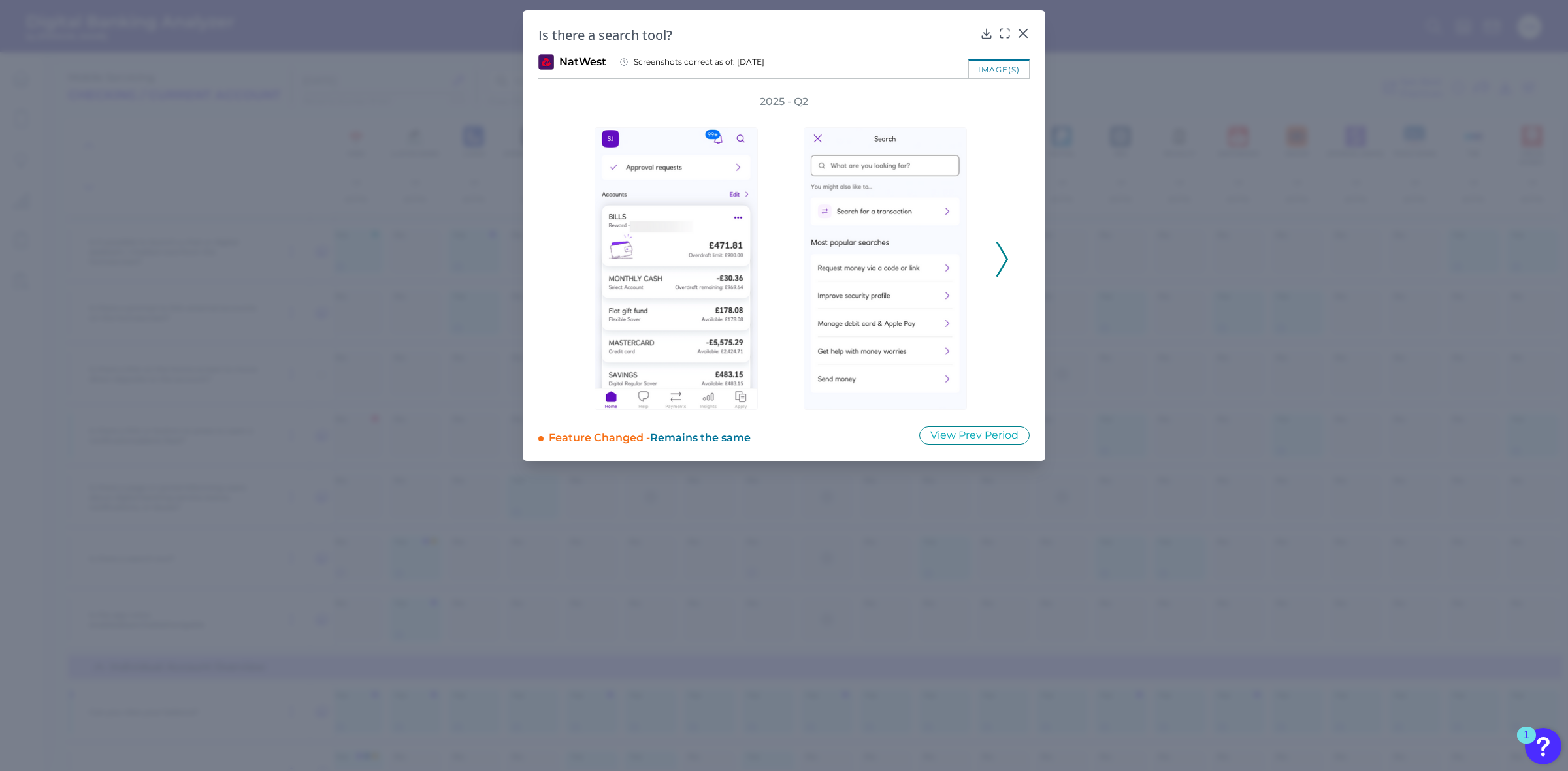
click at [1010, 252] on div "2025 - Q2" at bounding box center [783, 253] width 491 height 316
click at [1022, 36] on div at bounding box center [1022, 42] width 13 height 13
click at [1022, 30] on icon at bounding box center [1022, 33] width 13 height 13
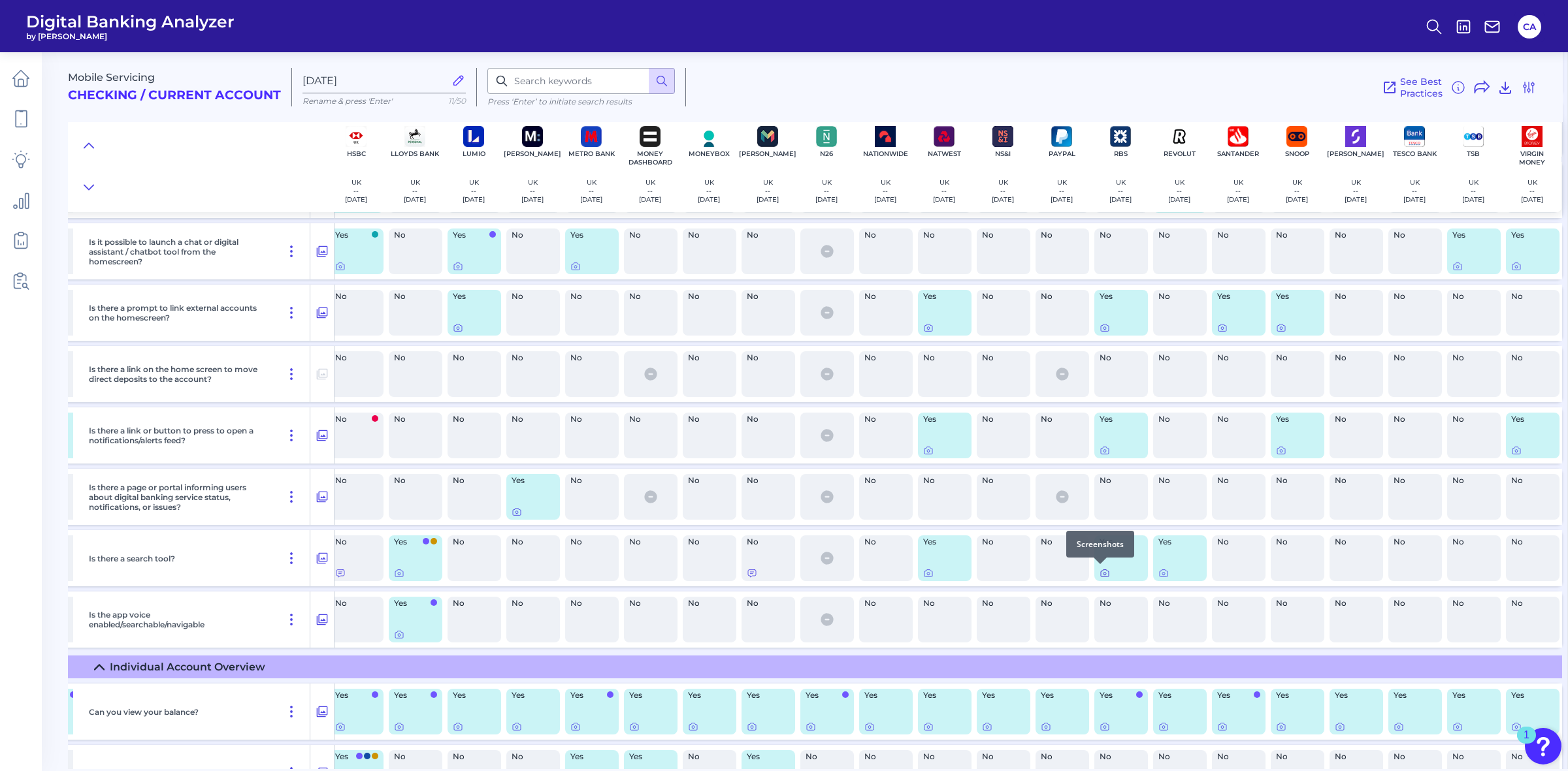
click at [1100, 570] on icon at bounding box center [1104, 573] width 8 height 7
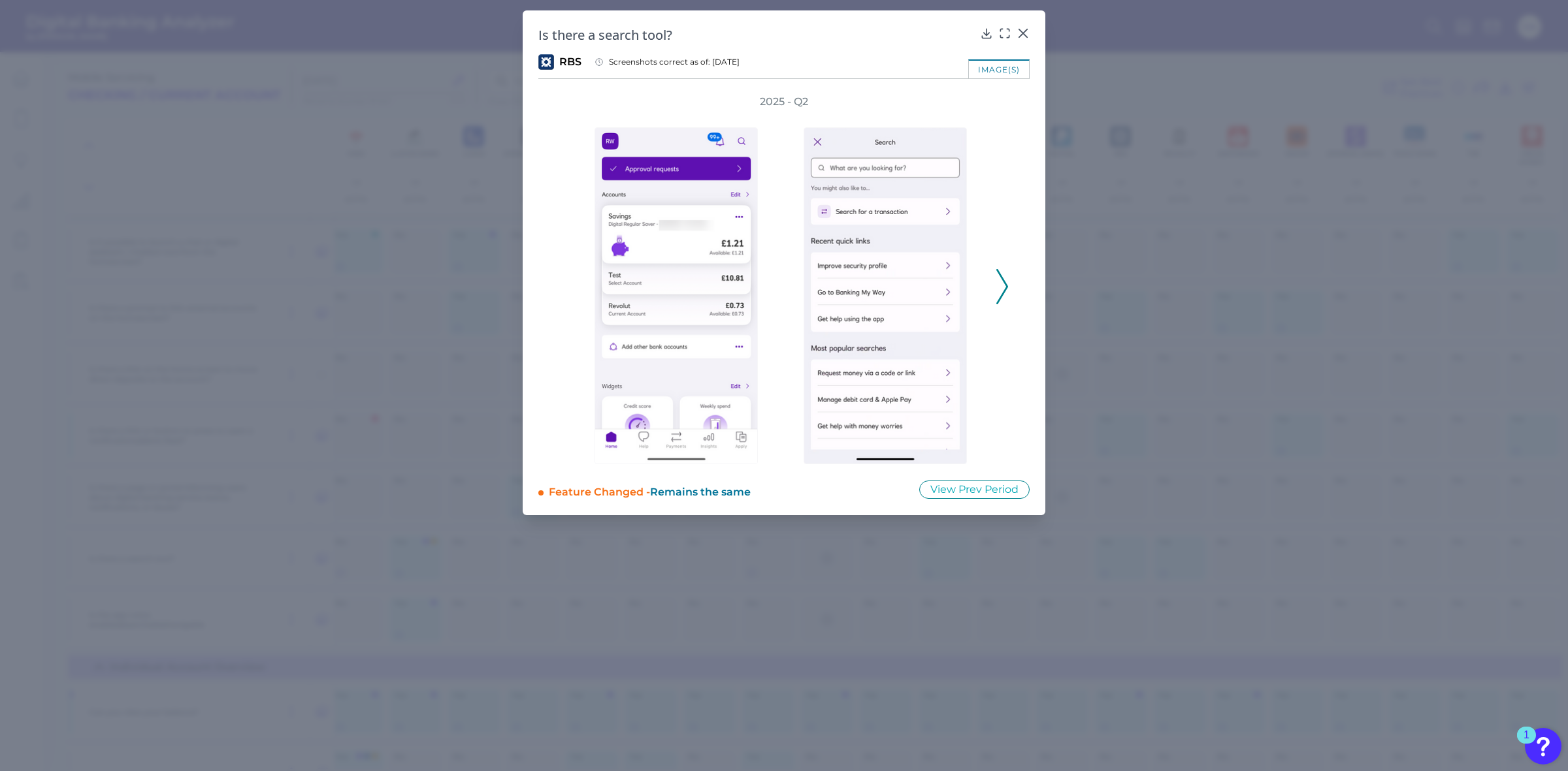
click at [1007, 293] on icon at bounding box center [1002, 287] width 12 height 36
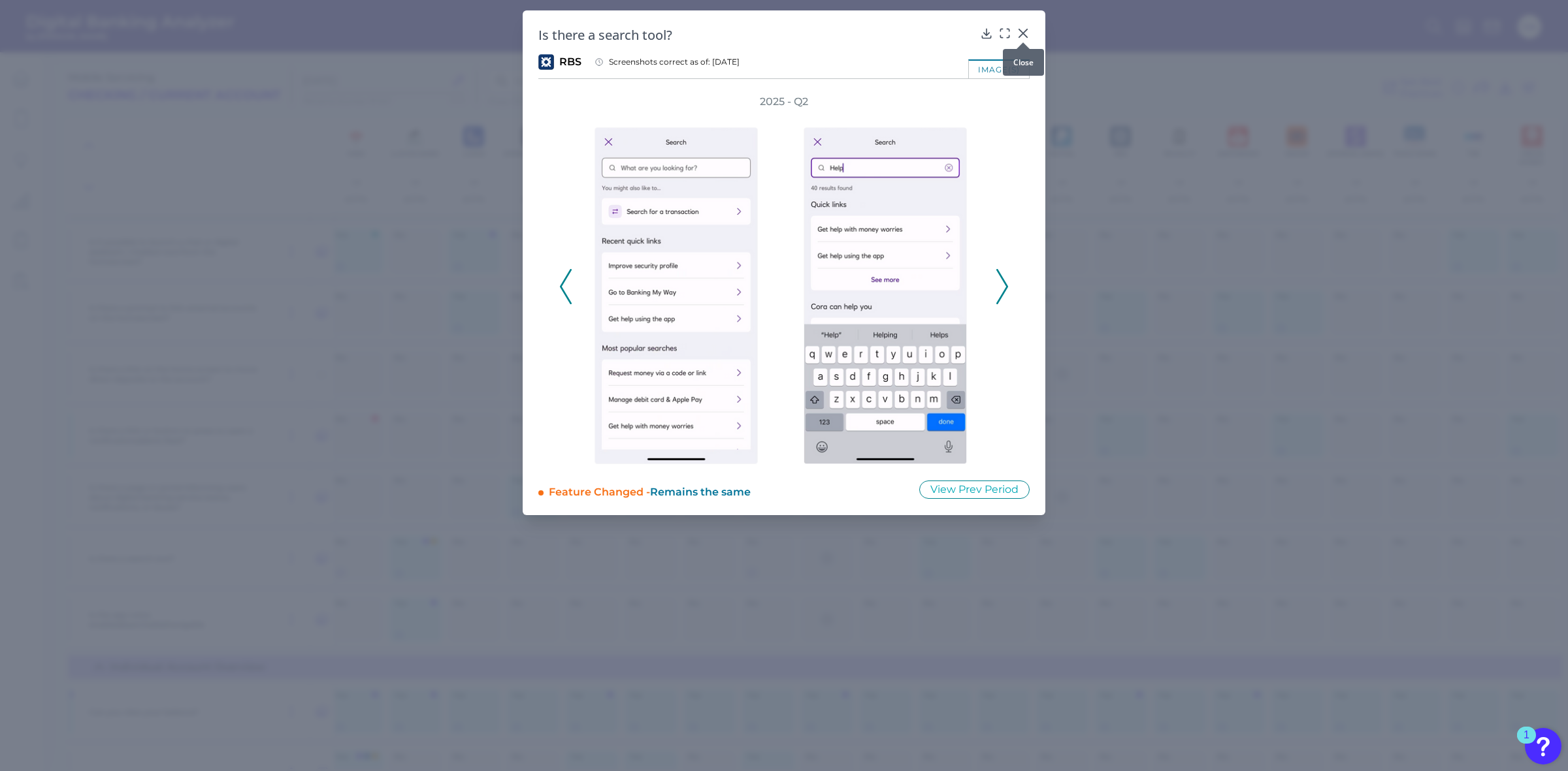
click at [1022, 33] on icon at bounding box center [1022, 33] width 13 height 13
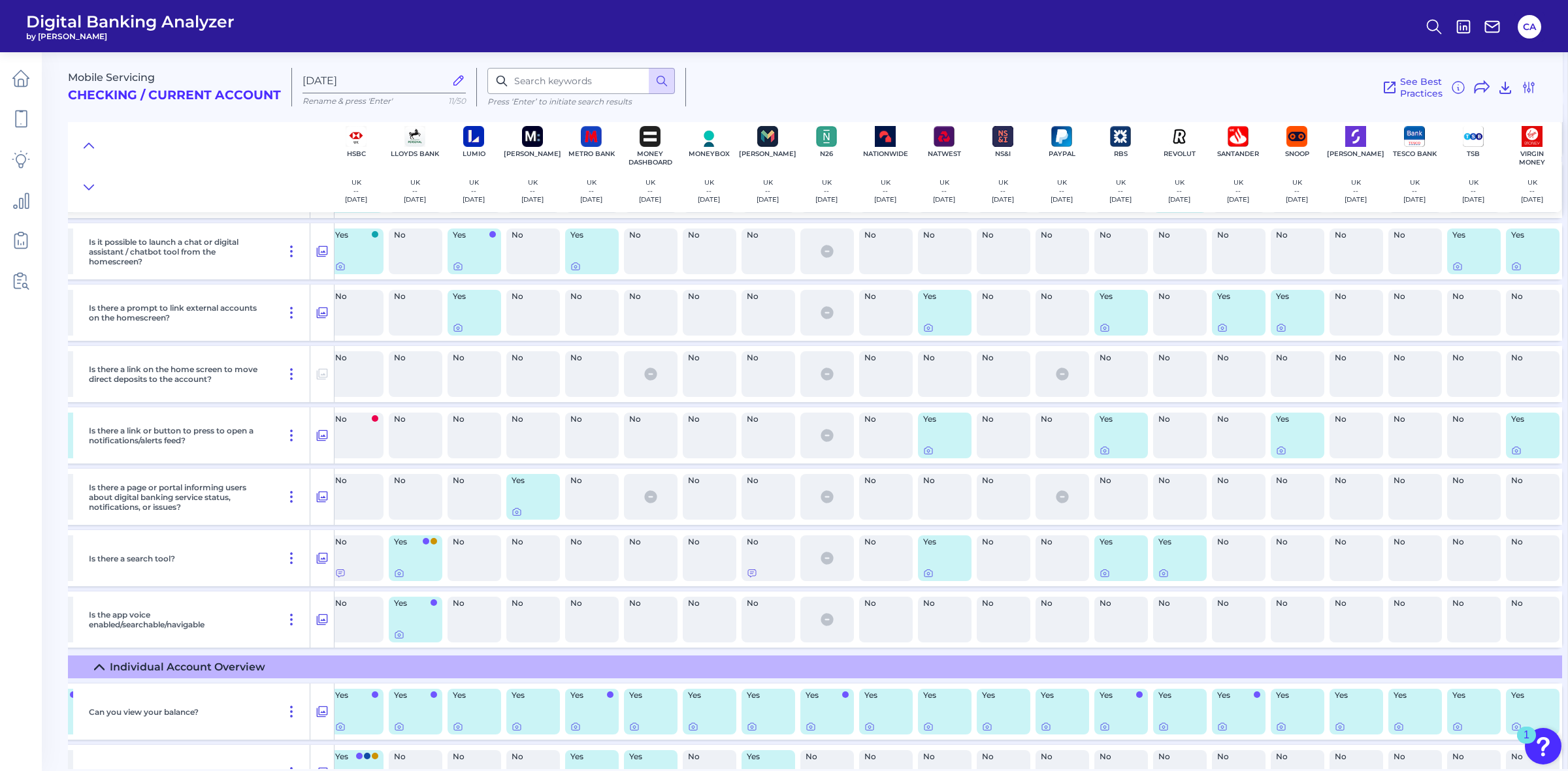
click at [1178, 439] on div "No" at bounding box center [1179, 436] width 53 height 46
click at [1180, 439] on div "No" at bounding box center [1179, 436] width 53 height 46
drag, startPoint x: 1326, startPoint y: 556, endPoint x: 1549, endPoint y: 550, distance: 223.1
click at [1549, 550] on div "Is there a search tool? Yes No No No No No No Yes No Yes No No No No No No No Y…" at bounding box center [579, 558] width 1967 height 56
click at [1276, 538] on span "No" at bounding box center [1294, 541] width 36 height 8
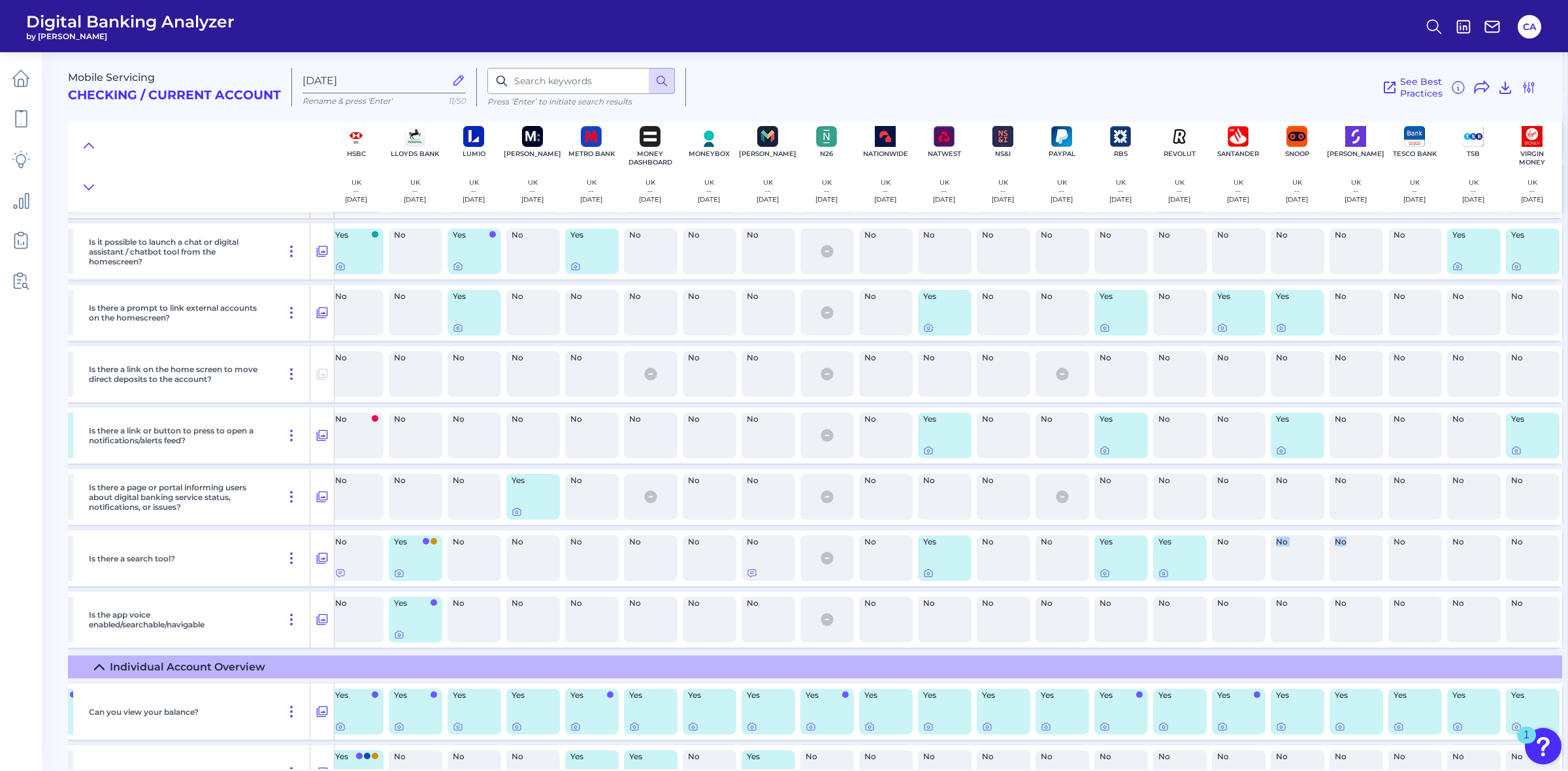
drag, startPoint x: 1226, startPoint y: 552, endPoint x: 1367, endPoint y: 552, distance: 141.0
click at [1369, 552] on div "Is there a search tool? Yes No No No No No No Yes No Yes No No No No No No No Y…" at bounding box center [579, 558] width 1967 height 56
click at [1338, 557] on div "No" at bounding box center [1356, 558] width 53 height 46
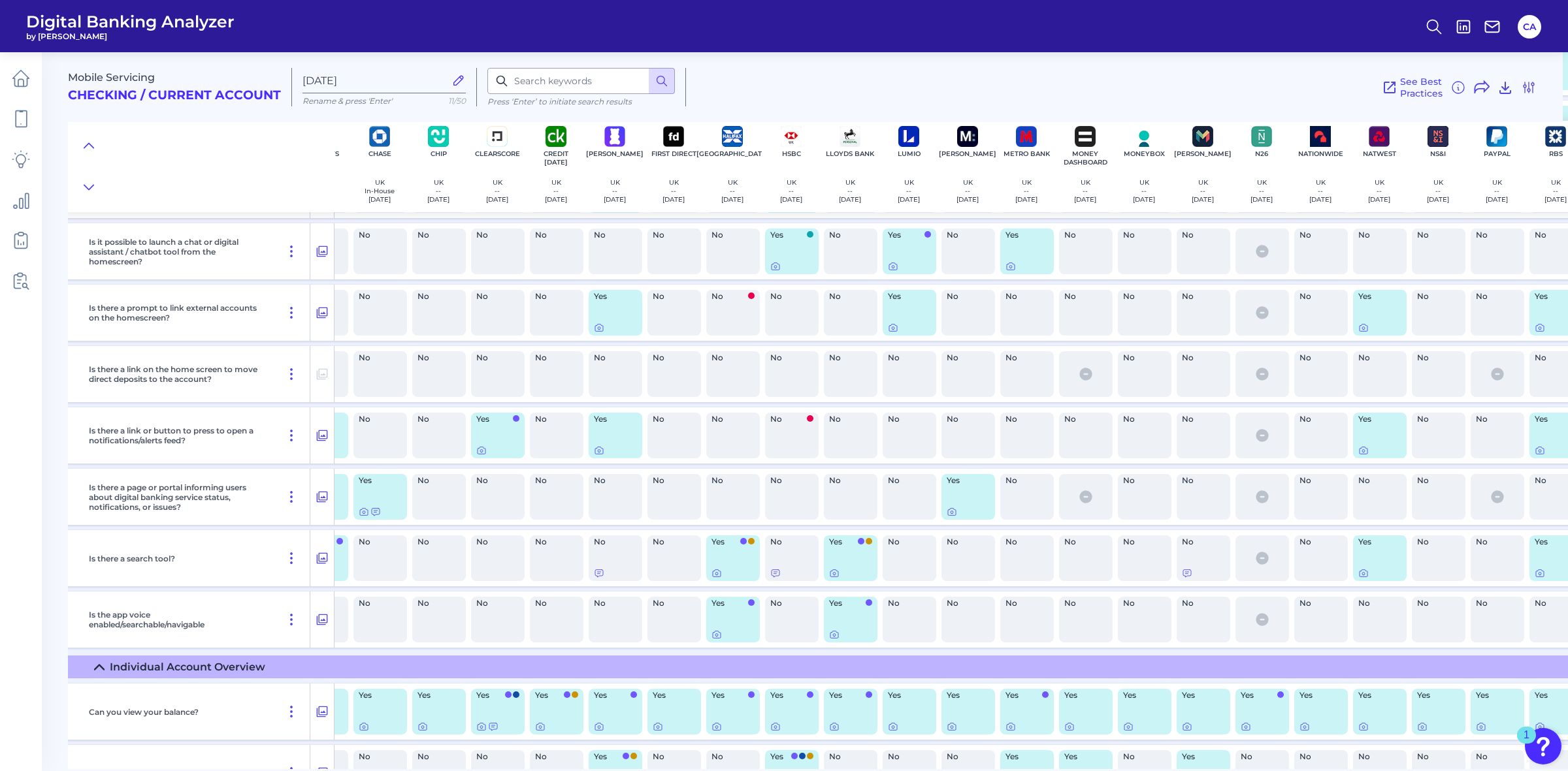
scroll to position [3002, 42]
drag, startPoint x: 409, startPoint y: 573, endPoint x: 850, endPoint y: 649, distance: 447.5
click at [409, 573] on div "No" at bounding box center [380, 558] width 59 height 56
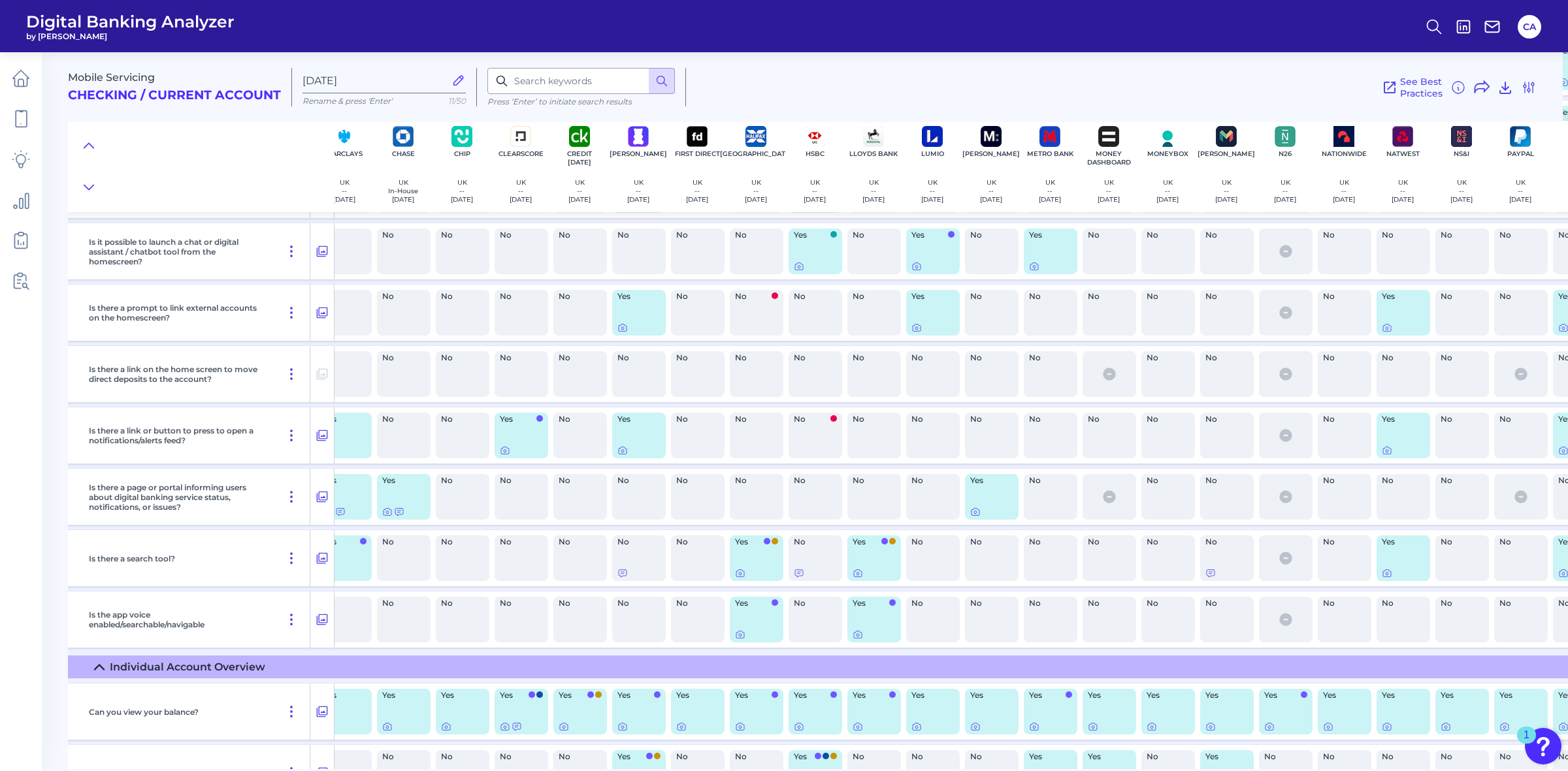
scroll to position [3002, 0]
